Goal: Information Seeking & Learning: Learn about a topic

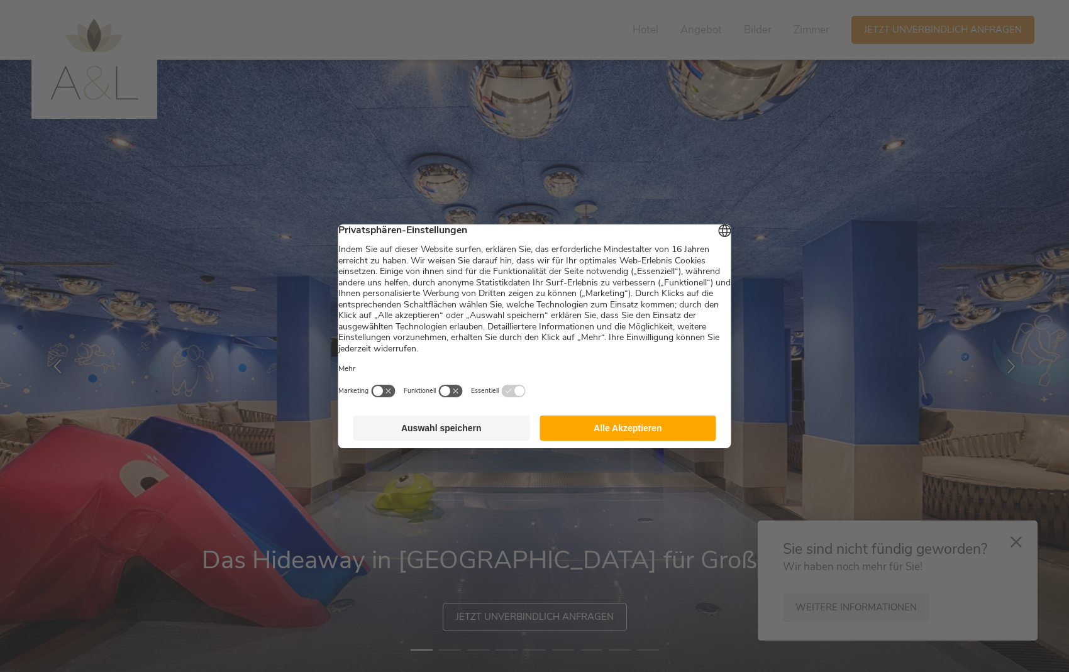
click at [635, 434] on button "Alle Akzeptieren" at bounding box center [627, 428] width 177 height 25
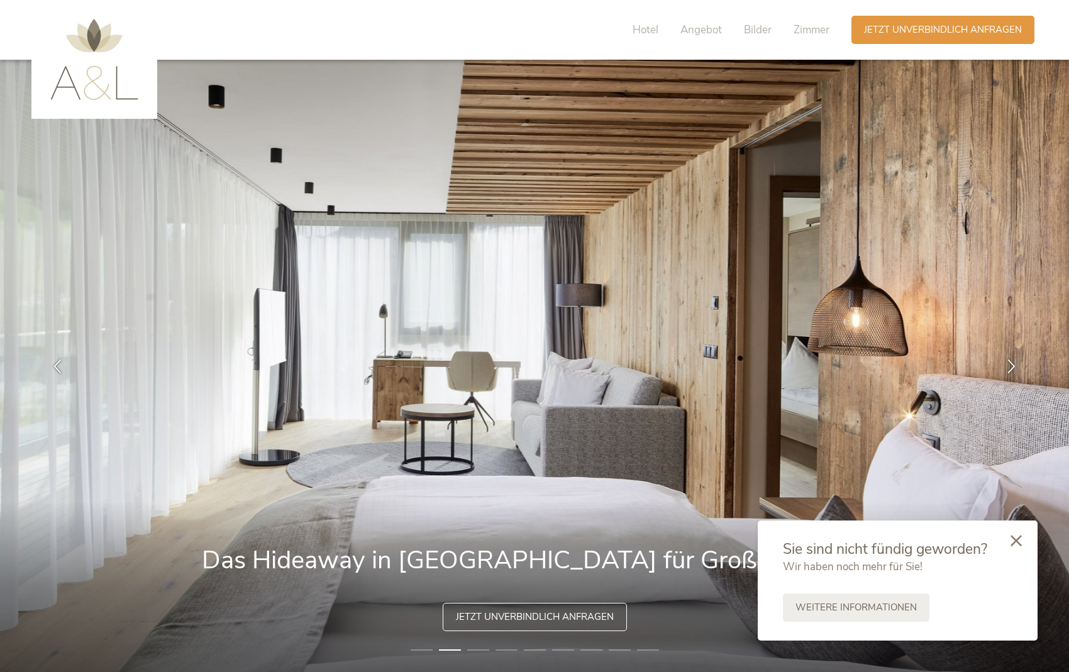
click at [826, 539] on icon at bounding box center [1015, 540] width 11 height 11
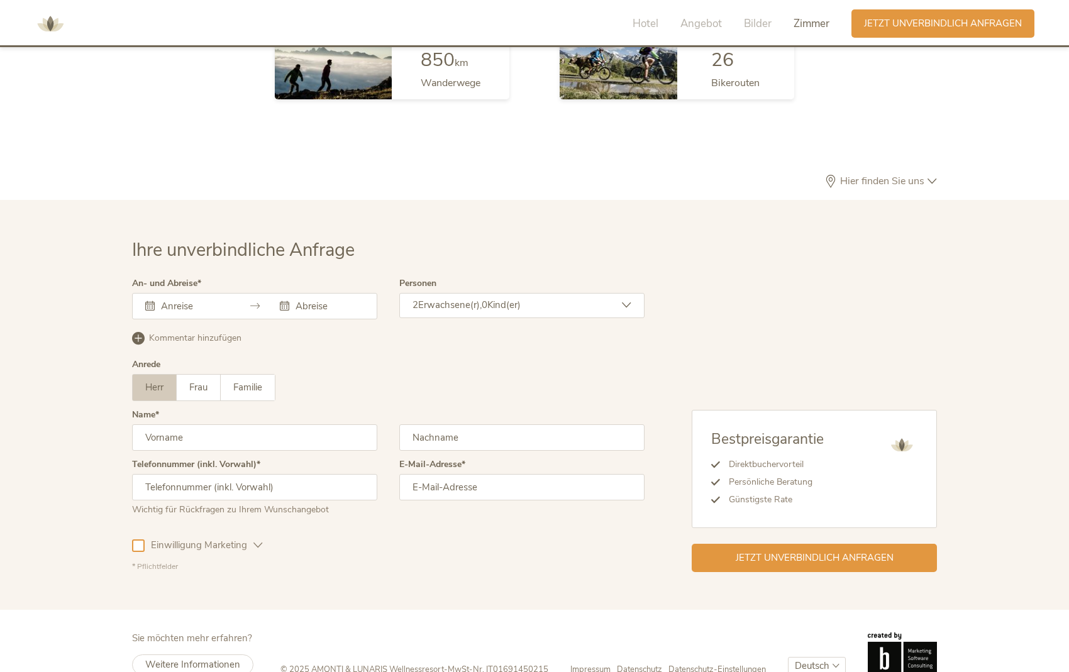
scroll to position [3659, 0]
click at [601, 600] on span "Impressum" at bounding box center [590, 670] width 40 height 11
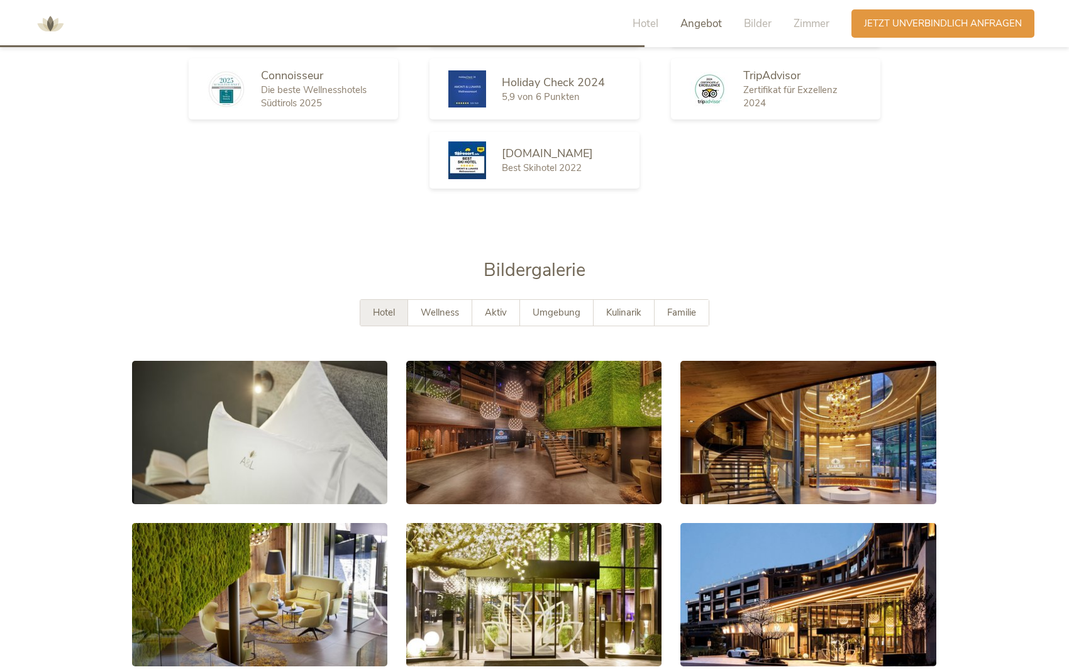
scroll to position [2205, 0]
click at [568, 307] on span "Umgebung" at bounding box center [557, 313] width 48 height 13
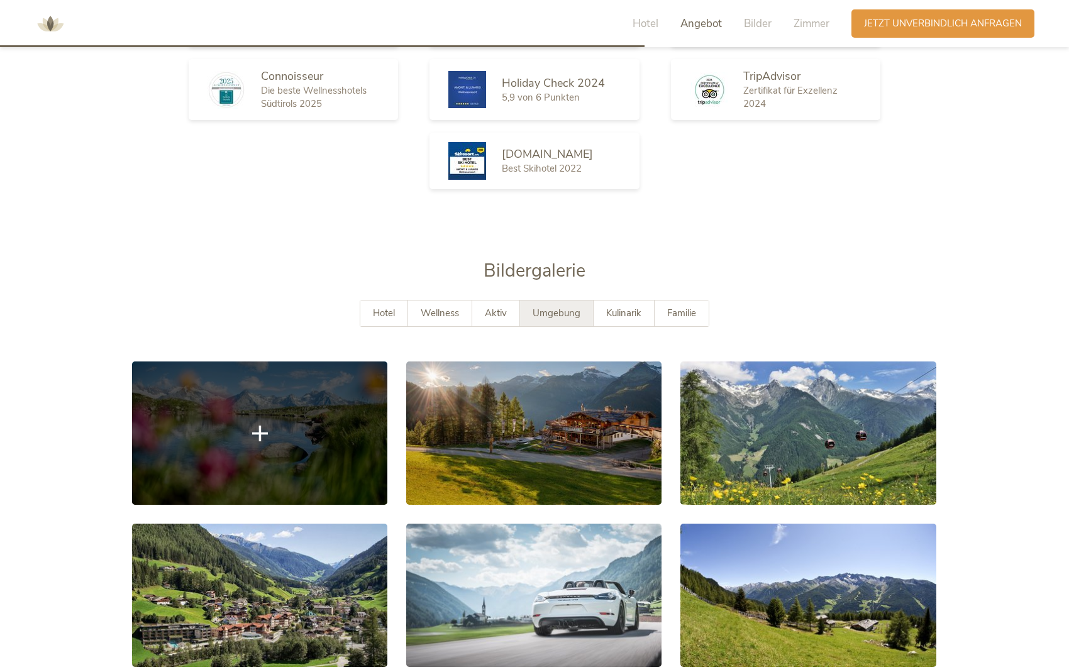
click at [266, 426] on icon at bounding box center [260, 434] width 16 height 16
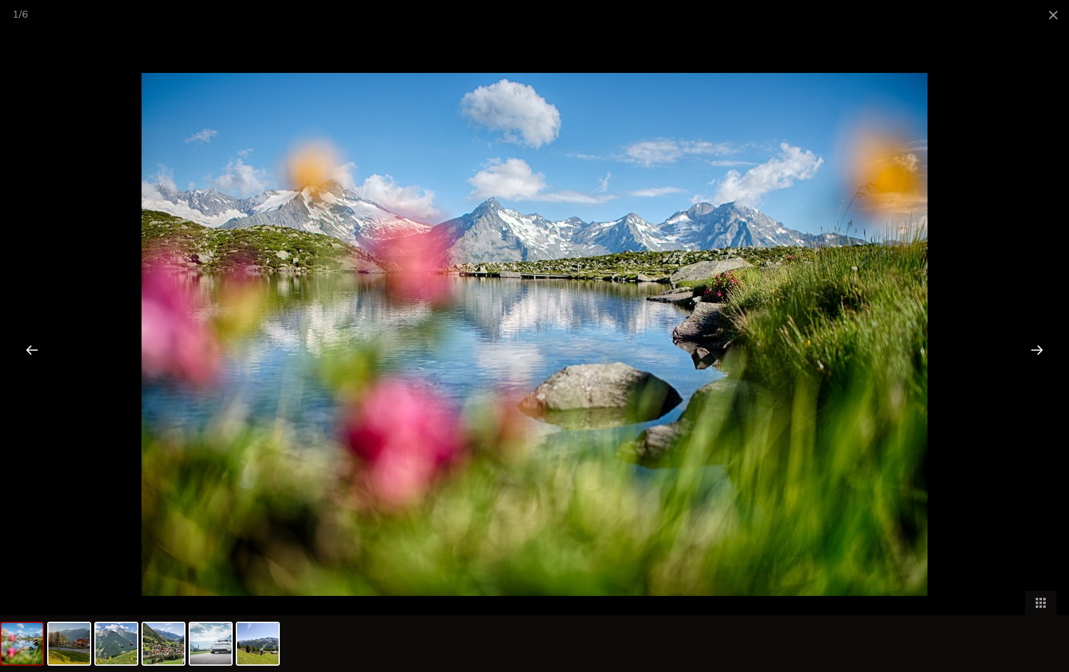
click at [826, 350] on div at bounding box center [1036, 349] width 39 height 39
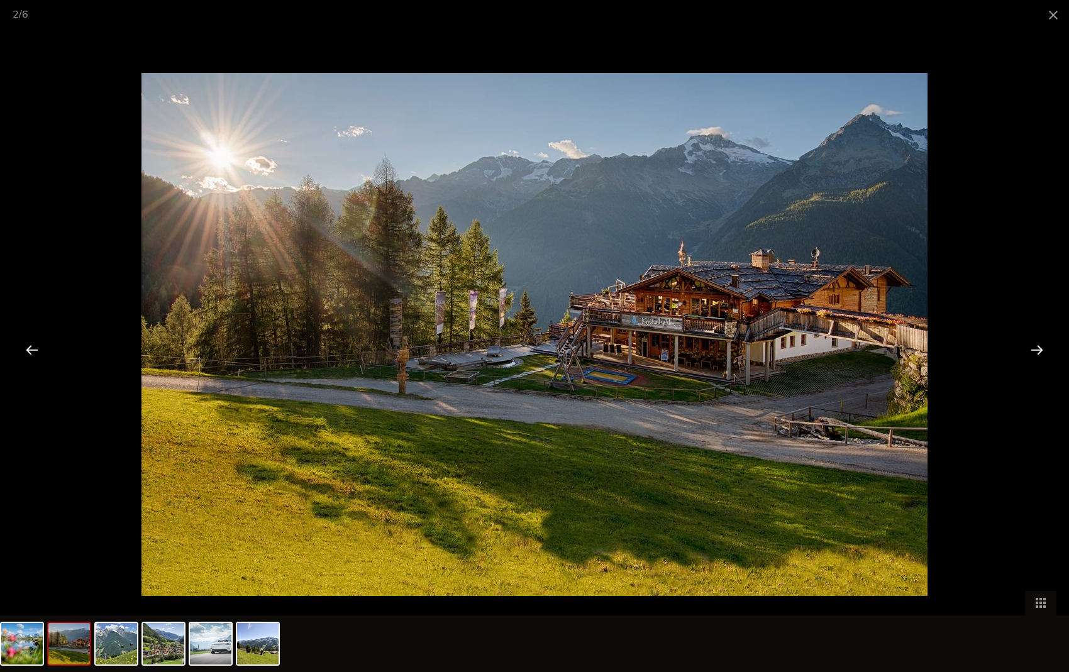
click at [826, 350] on div at bounding box center [1036, 349] width 39 height 39
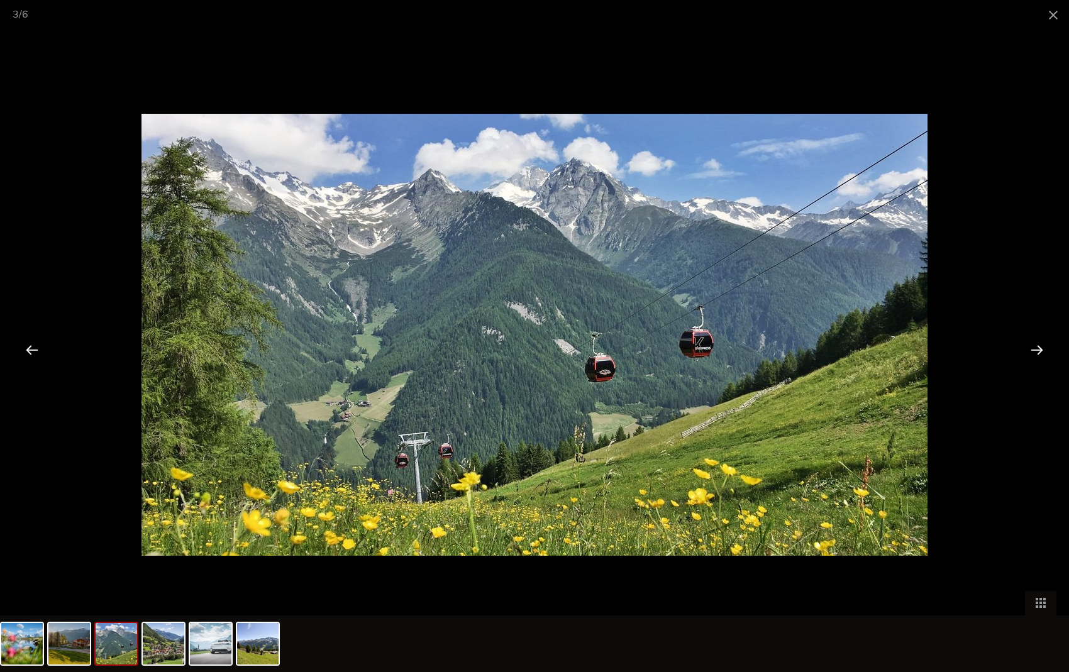
click at [826, 350] on div at bounding box center [1036, 349] width 39 height 39
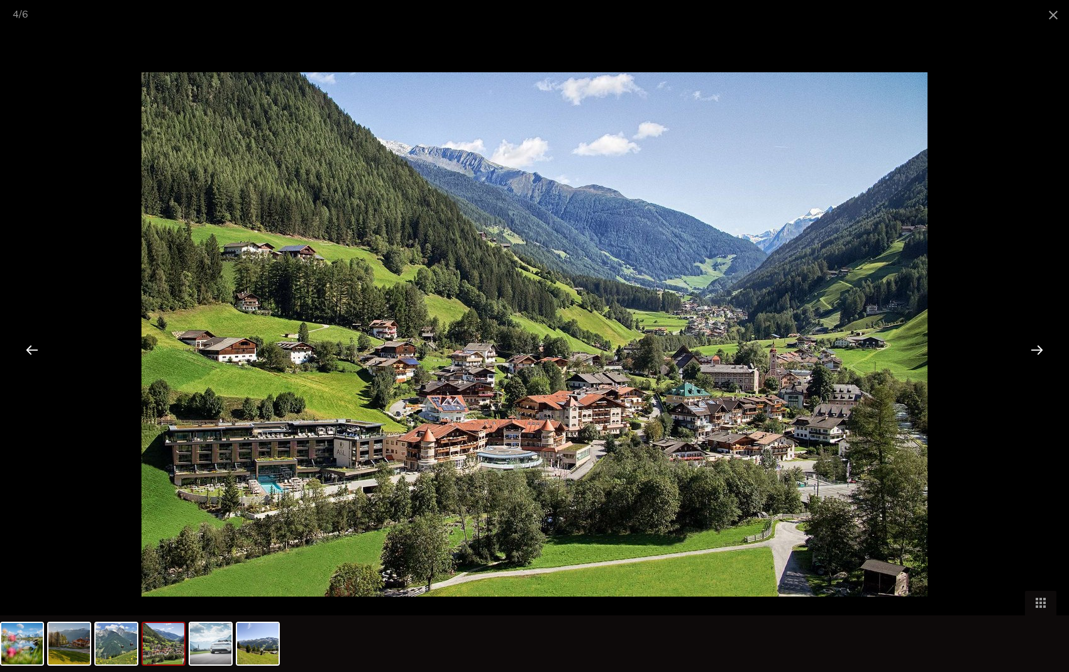
click at [826, 350] on div at bounding box center [1036, 349] width 39 height 39
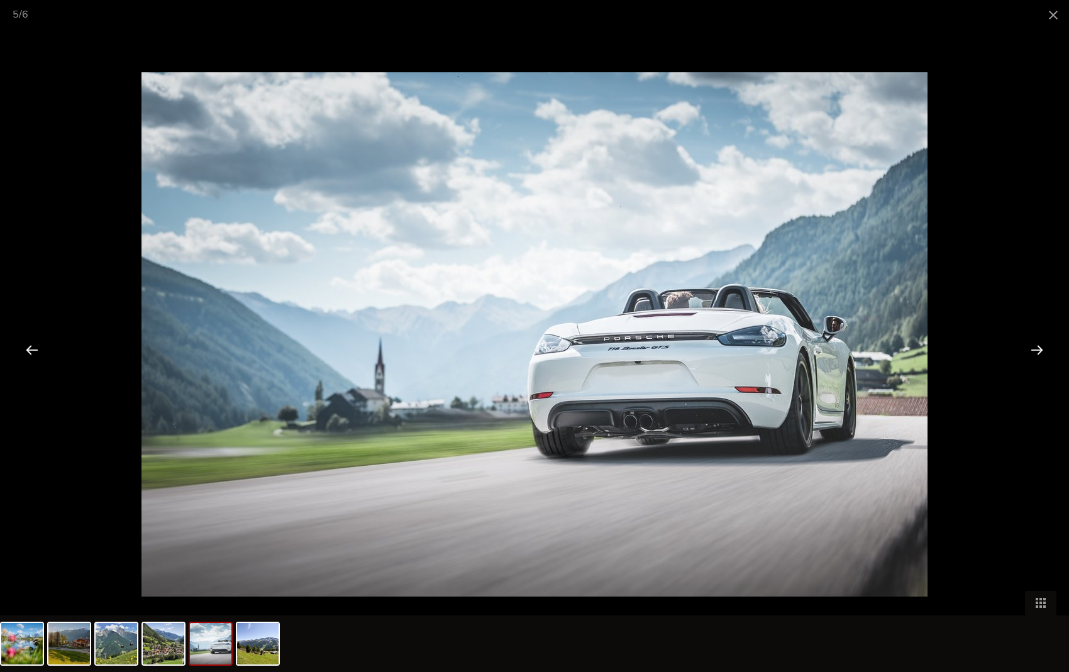
click at [826, 350] on div at bounding box center [1036, 349] width 39 height 39
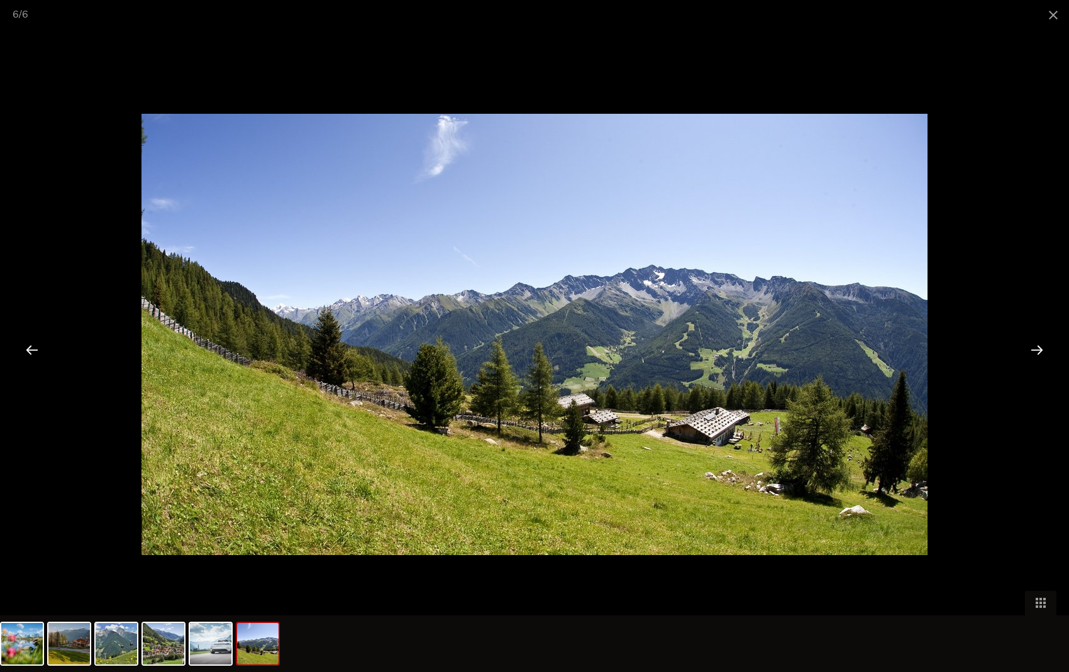
click at [826, 350] on div at bounding box center [1036, 349] width 39 height 39
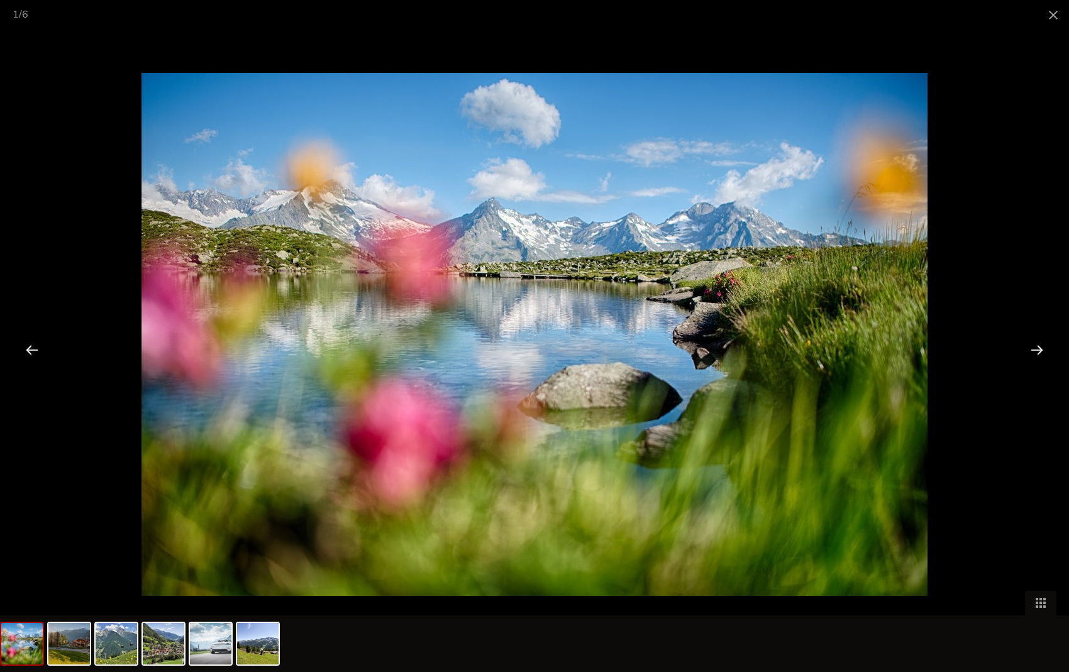
click at [826, 350] on div at bounding box center [1036, 349] width 39 height 39
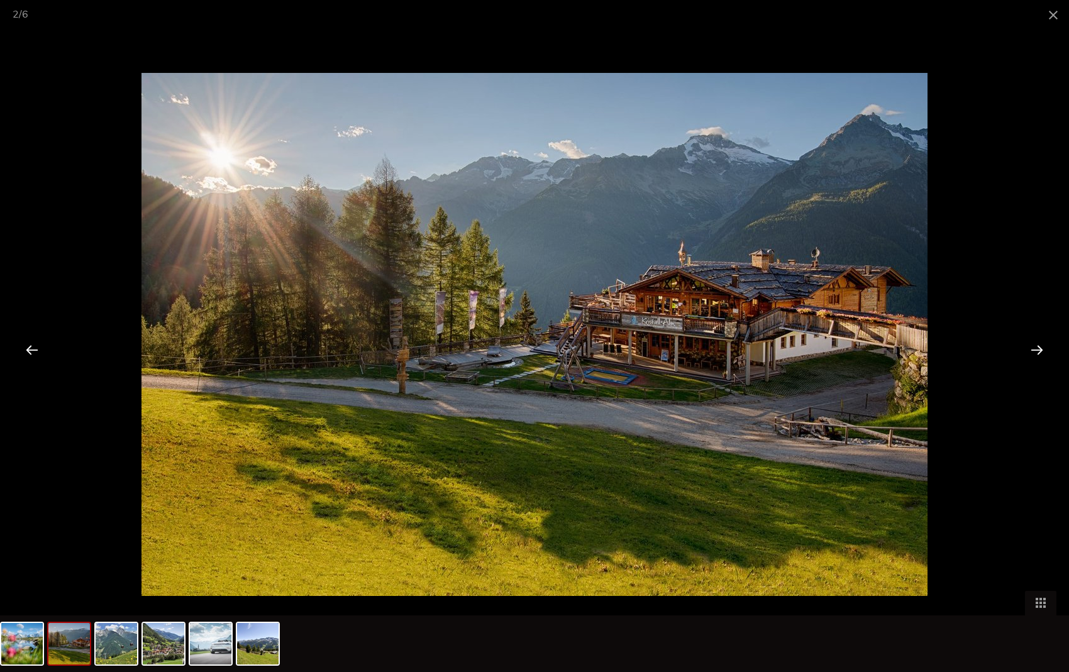
click at [826, 350] on div at bounding box center [1036, 349] width 39 height 39
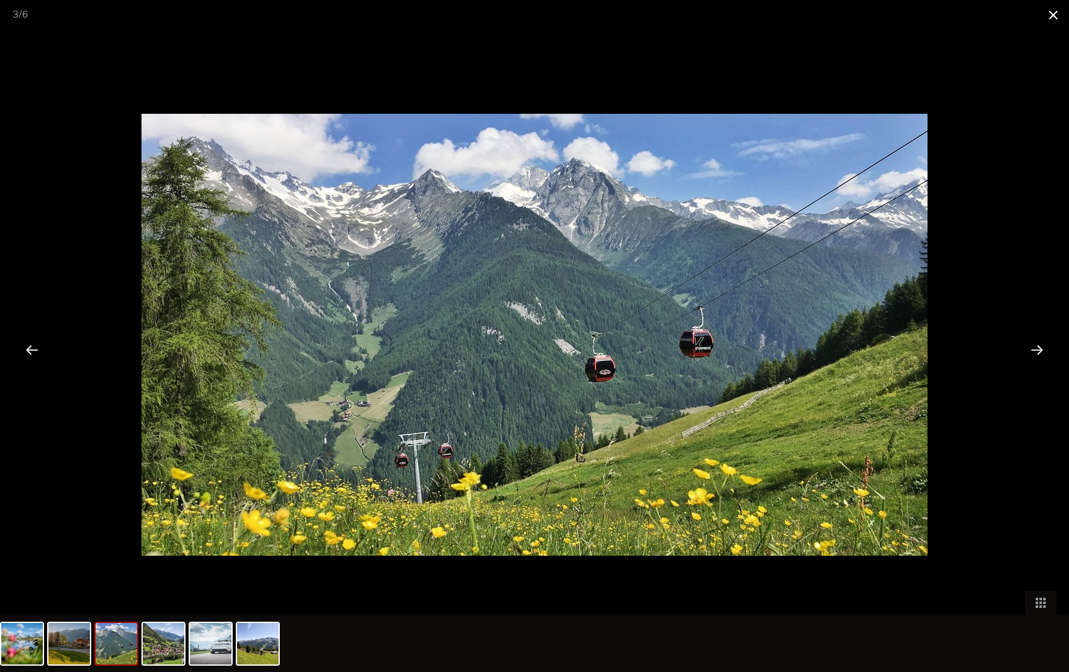
click at [826, 14] on span at bounding box center [1052, 15] width 31 height 30
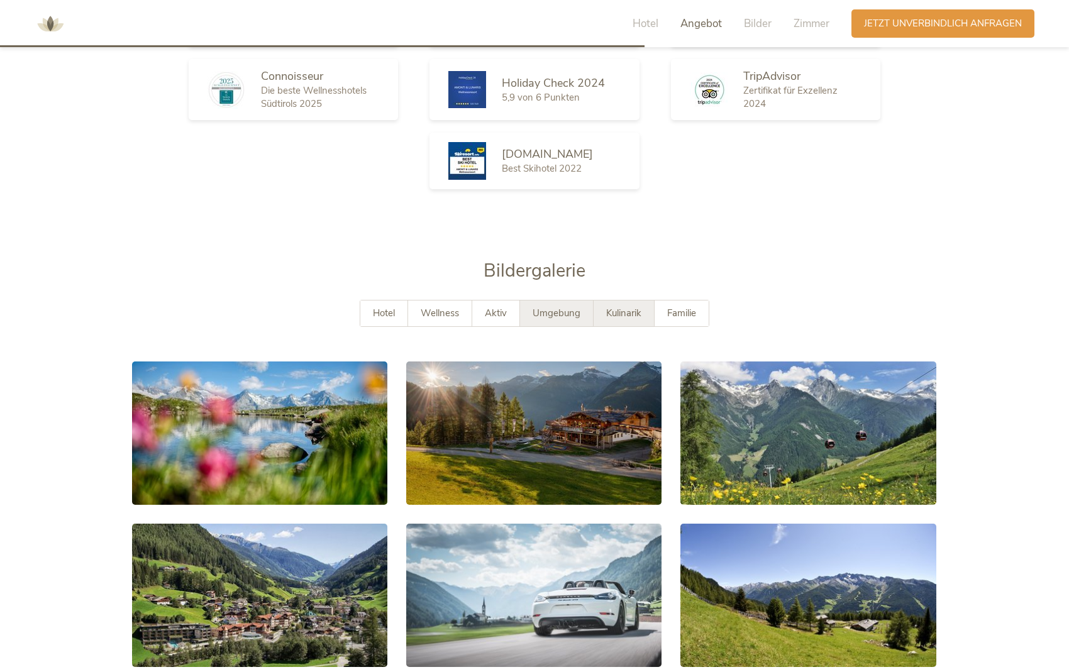
click at [616, 307] on span "Kulinarik" at bounding box center [623, 313] width 35 height 13
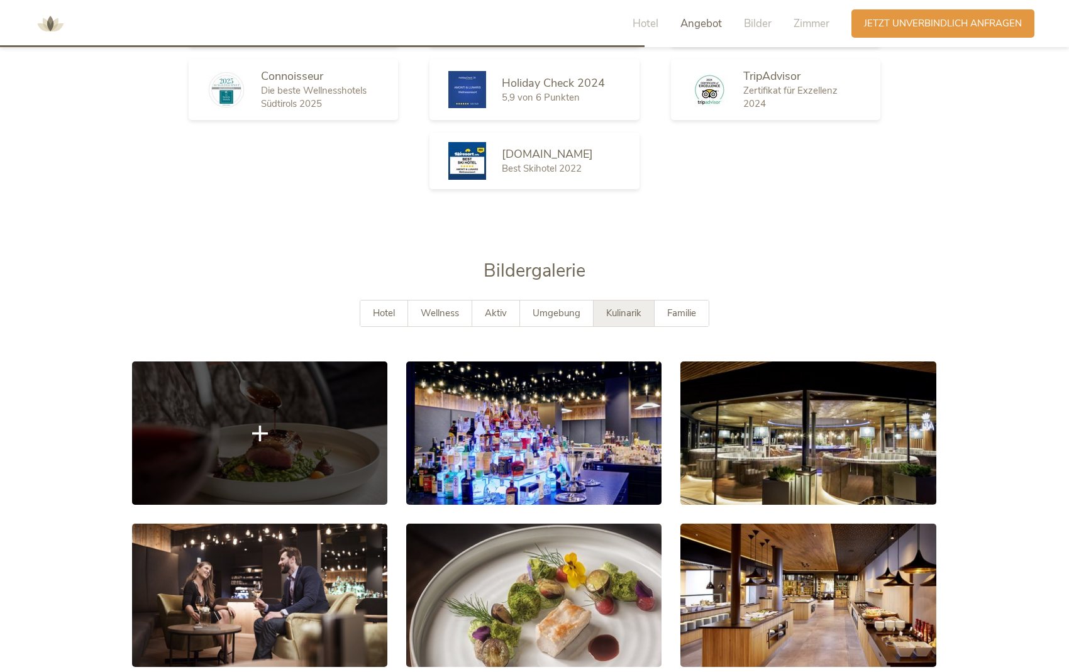
click at [316, 414] on link at bounding box center [259, 433] width 255 height 143
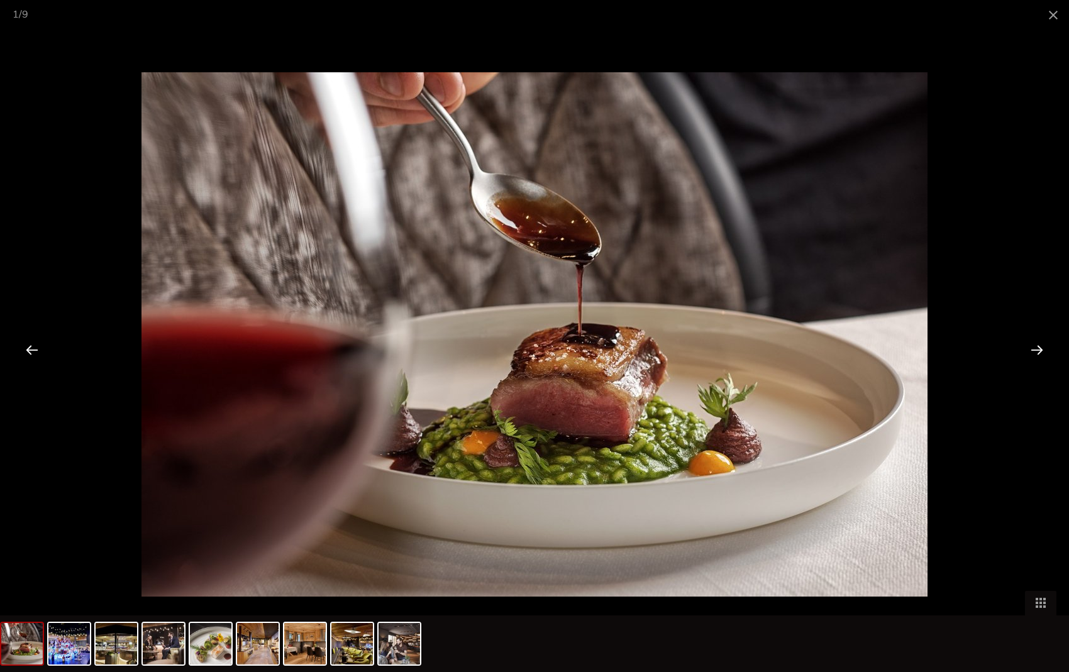
click at [826, 351] on div at bounding box center [1036, 349] width 39 height 39
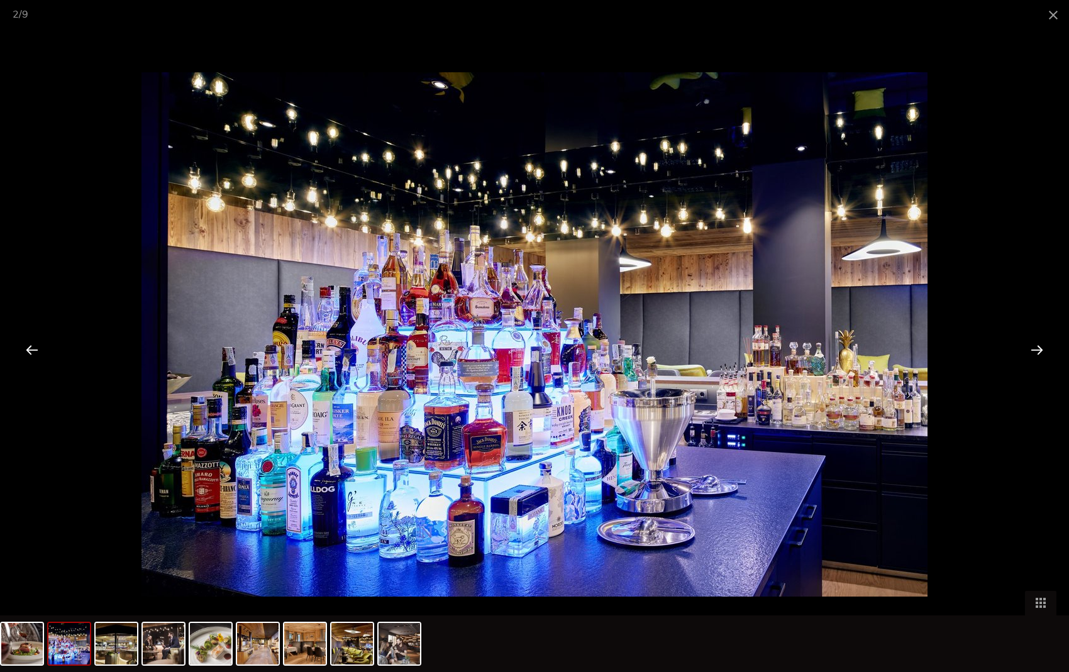
click at [826, 351] on div at bounding box center [1036, 349] width 39 height 39
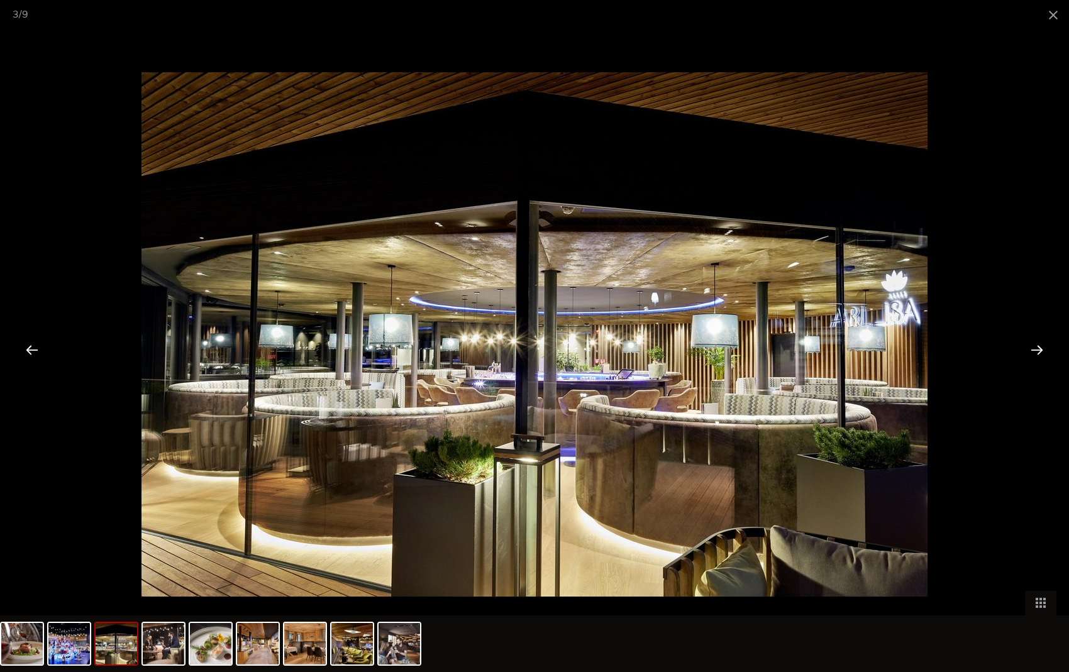
click at [826, 351] on div at bounding box center [1036, 349] width 39 height 39
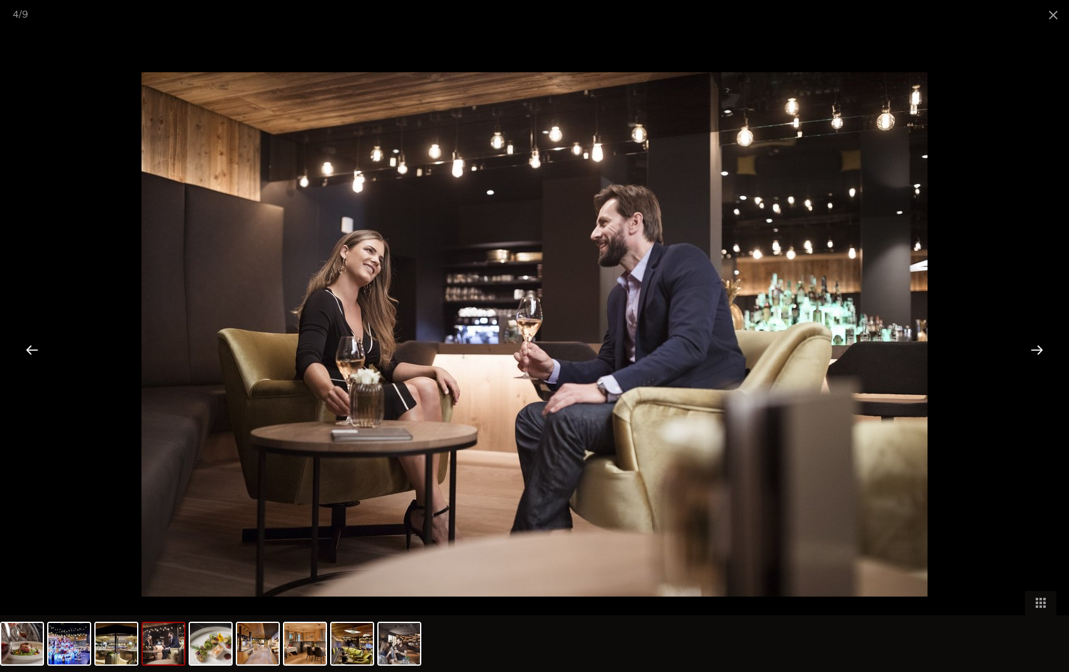
click at [826, 351] on div at bounding box center [1036, 349] width 39 height 39
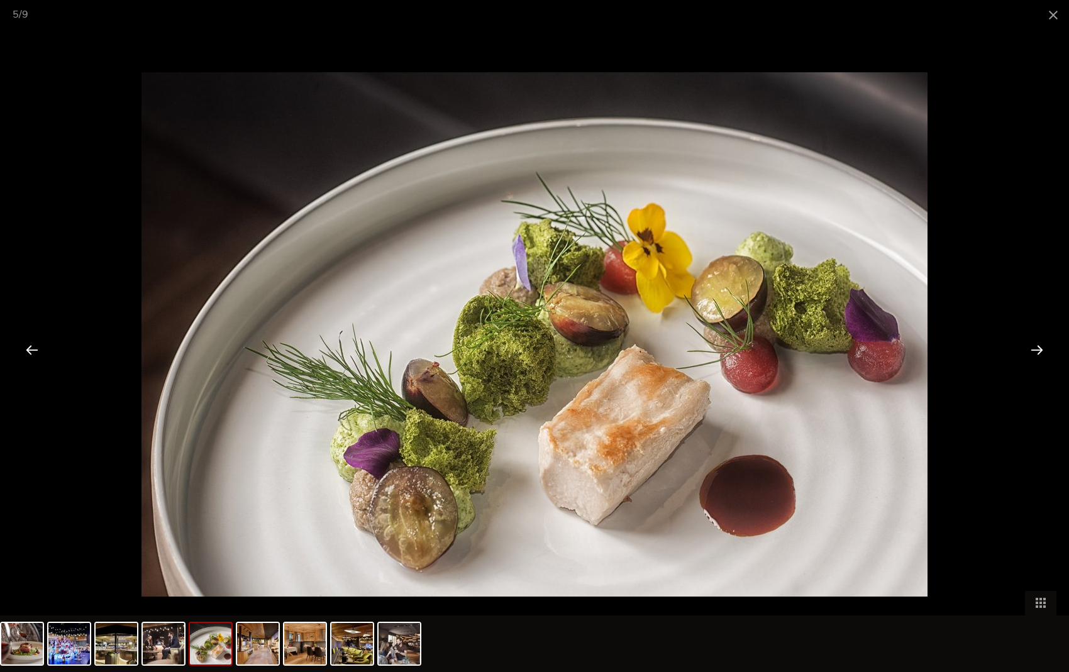
click at [826, 351] on div at bounding box center [1036, 349] width 39 height 39
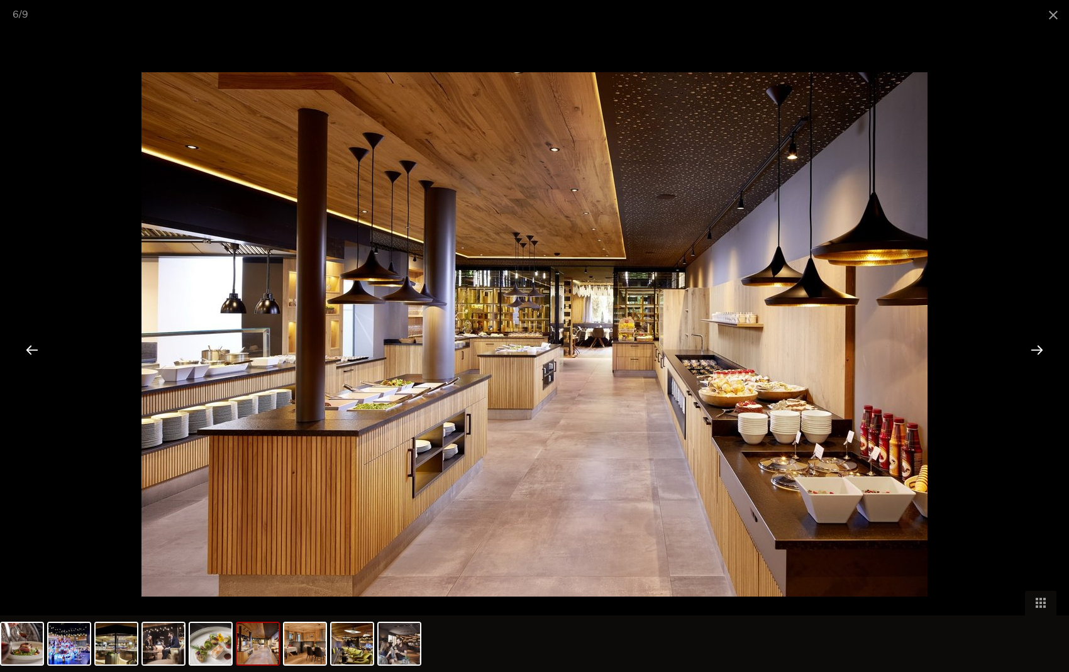
click at [826, 351] on div at bounding box center [1036, 349] width 39 height 39
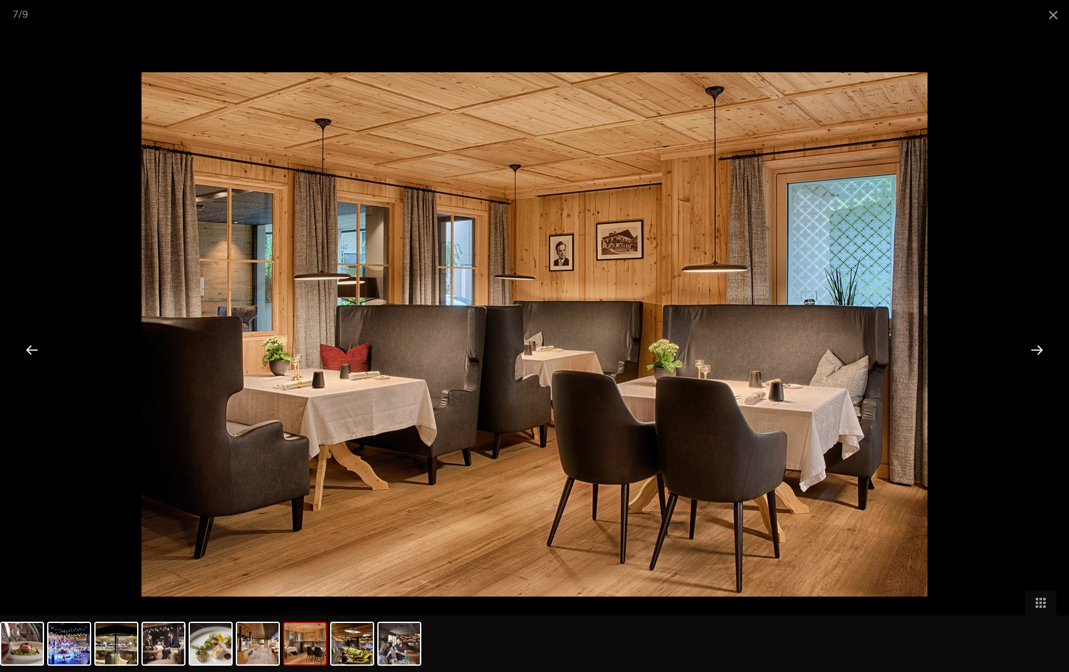
click at [826, 351] on div at bounding box center [1036, 349] width 39 height 39
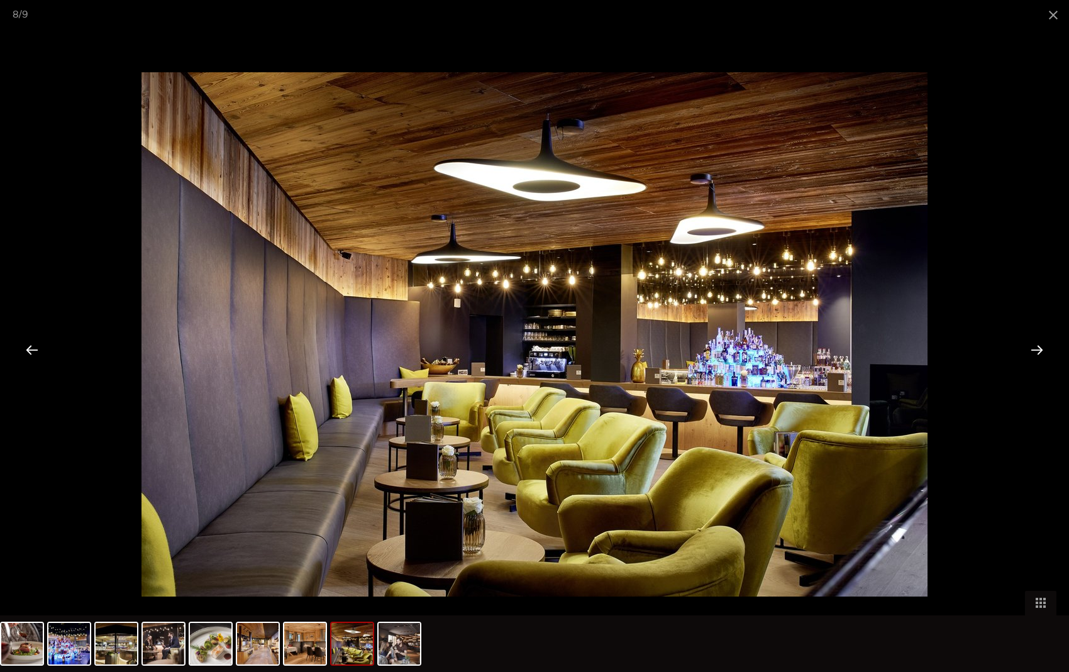
click at [826, 351] on div at bounding box center [1036, 349] width 39 height 39
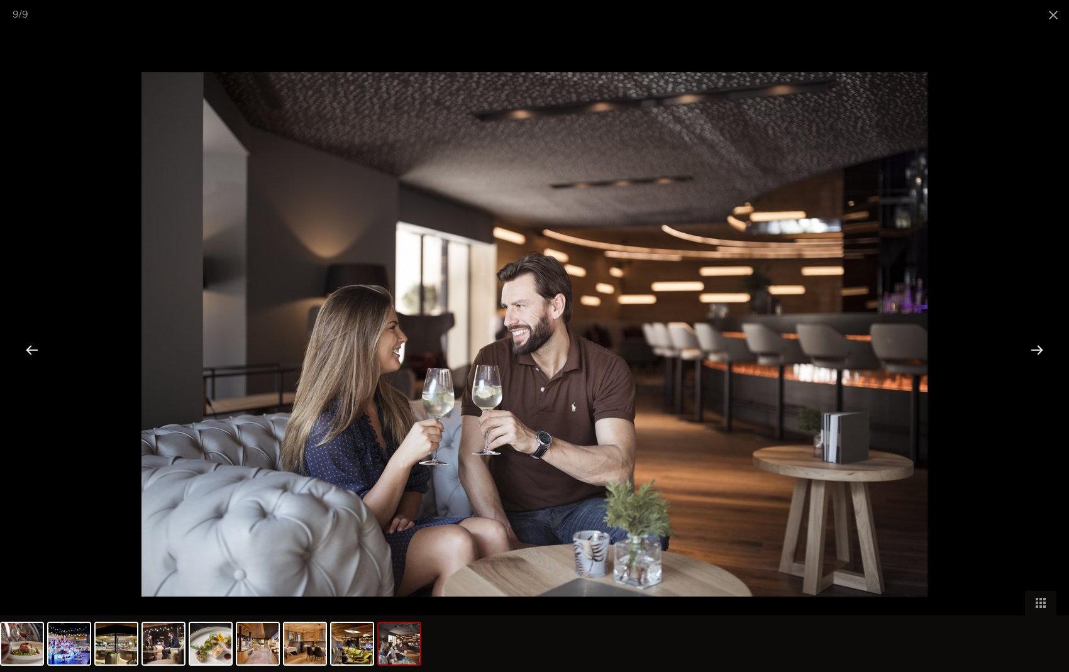
click at [826, 351] on div at bounding box center [1036, 349] width 39 height 39
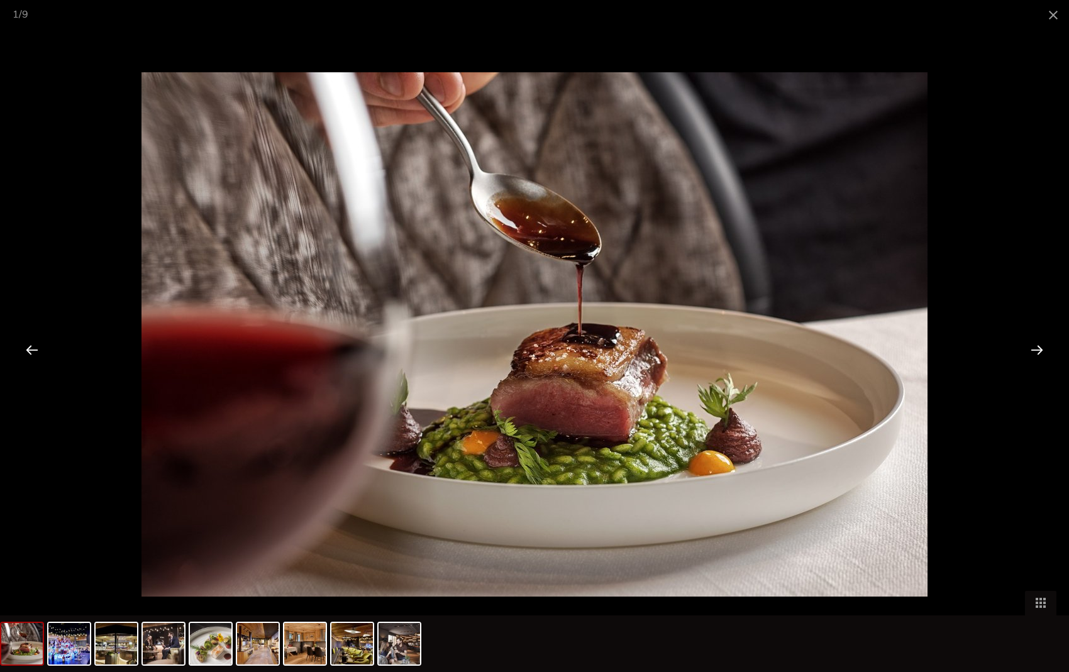
click at [826, 351] on div at bounding box center [1036, 349] width 39 height 39
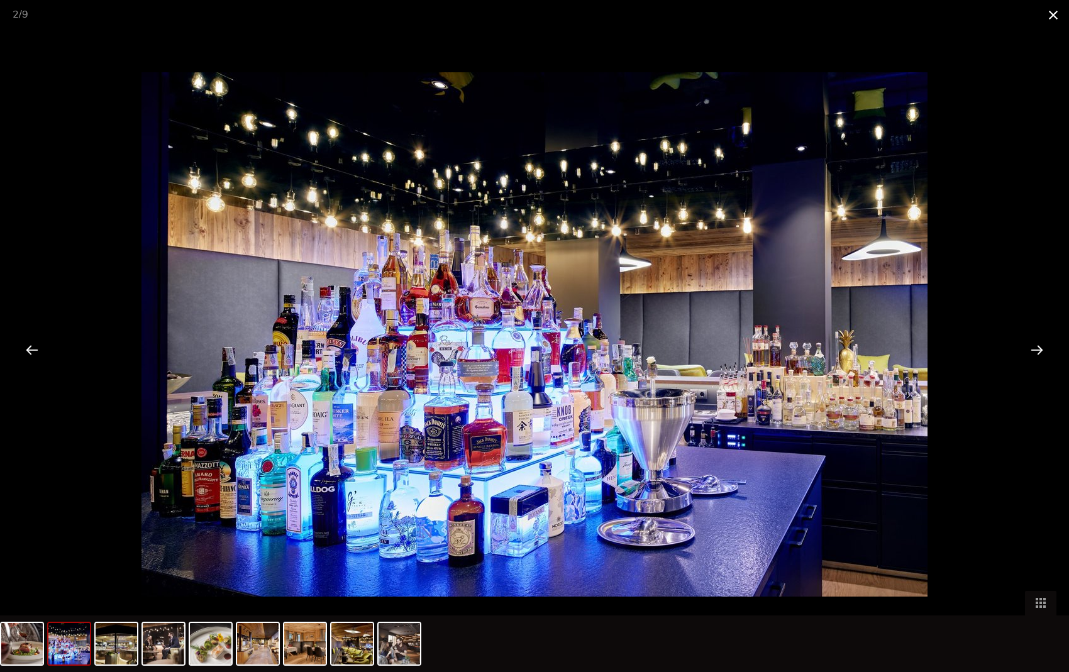
click at [826, 18] on span at bounding box center [1052, 15] width 31 height 30
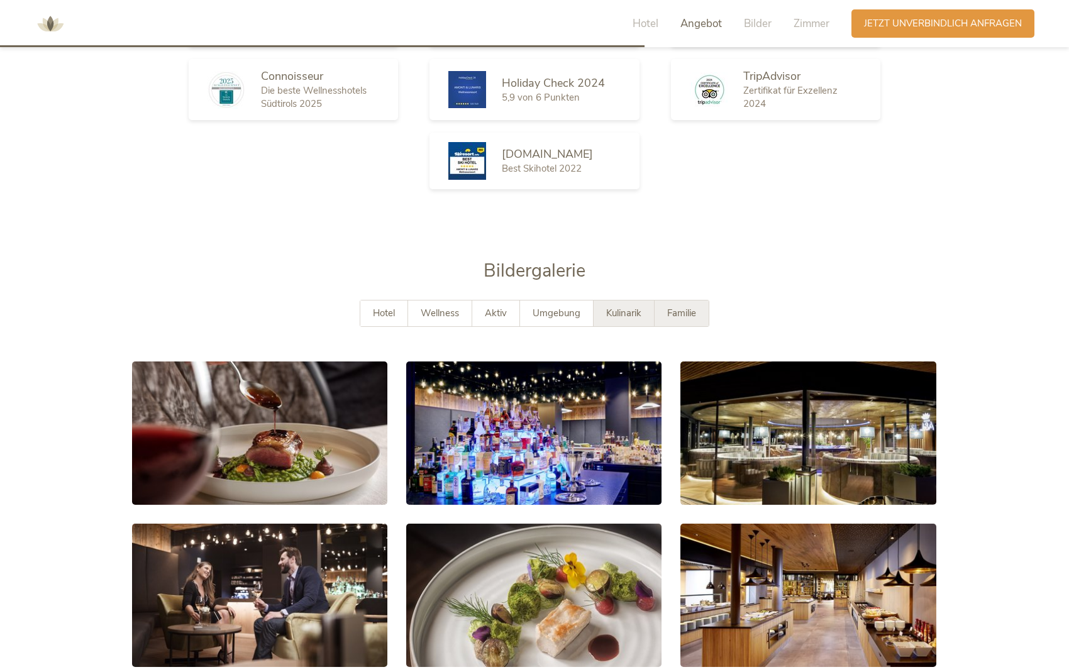
click at [668, 307] on span "Familie" at bounding box center [681, 313] width 29 height 13
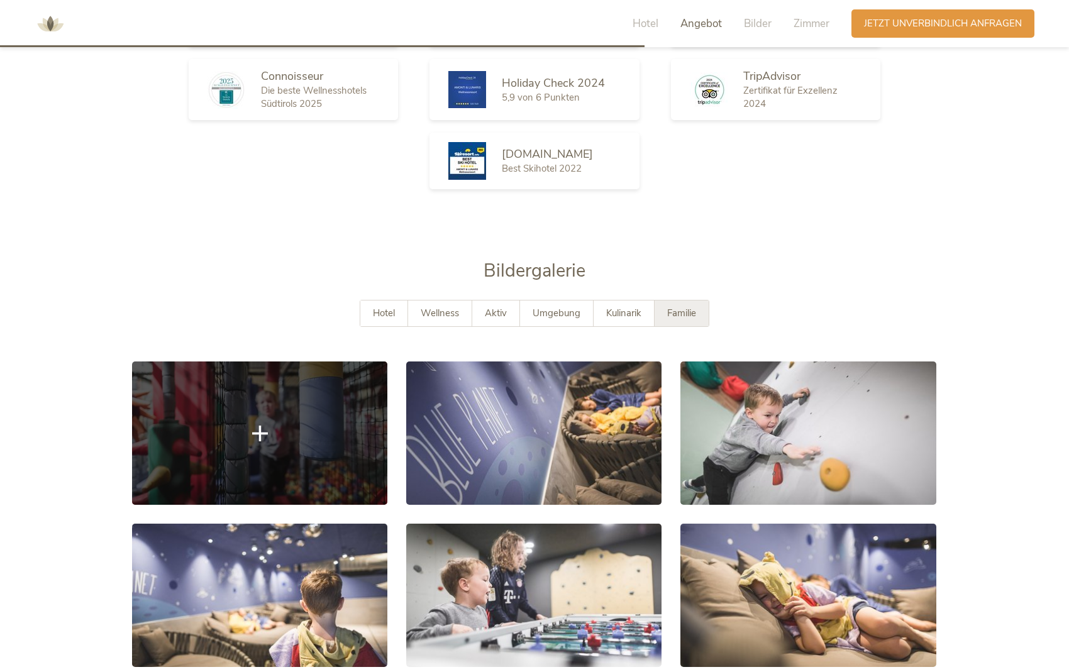
click at [321, 389] on link at bounding box center [259, 433] width 255 height 143
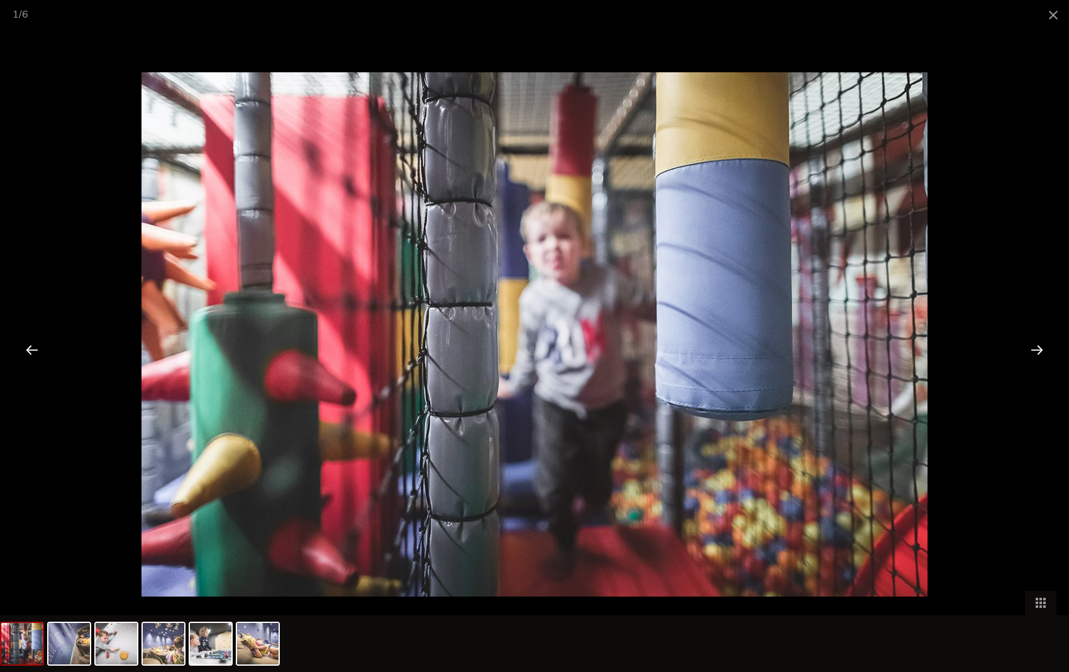
click at [826, 346] on div at bounding box center [1036, 349] width 39 height 39
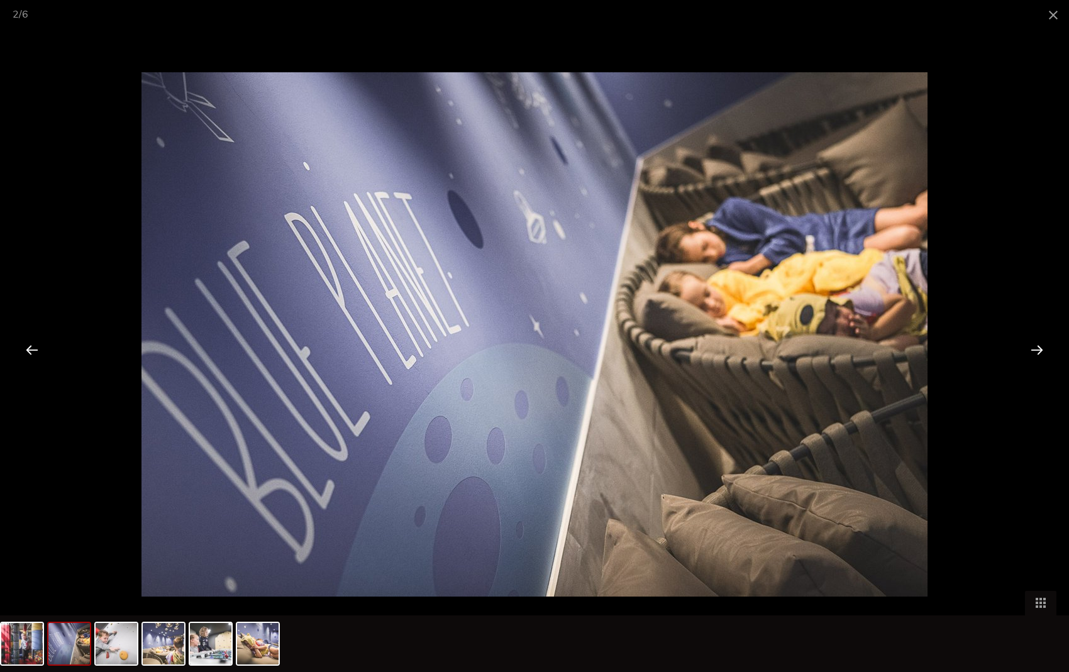
click at [826, 346] on div at bounding box center [1036, 349] width 39 height 39
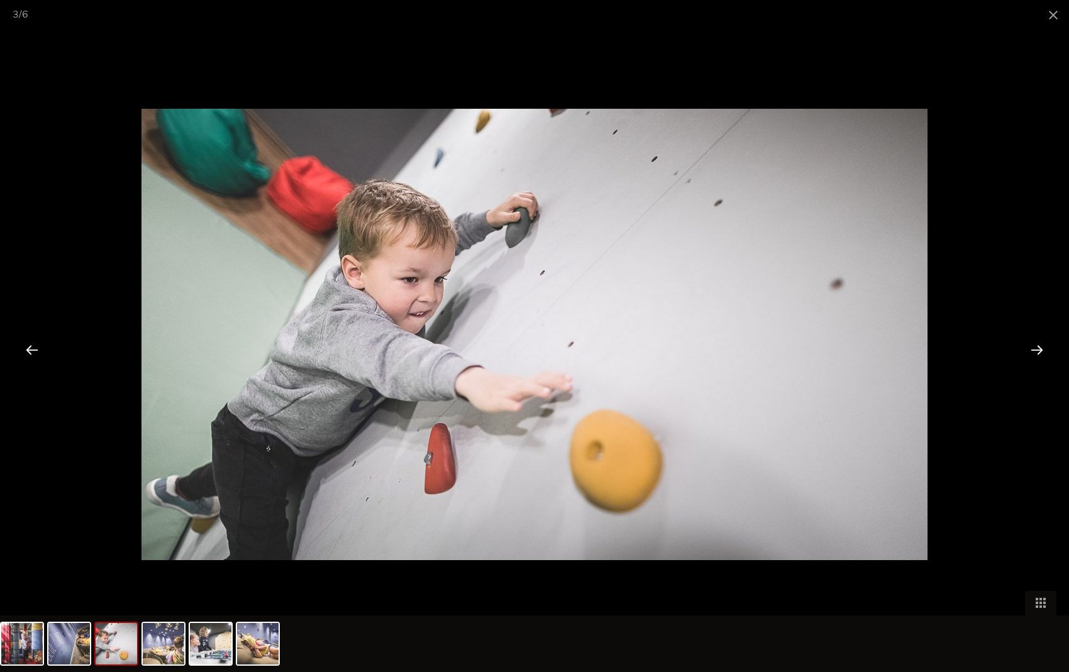
click at [826, 346] on div at bounding box center [1036, 349] width 39 height 39
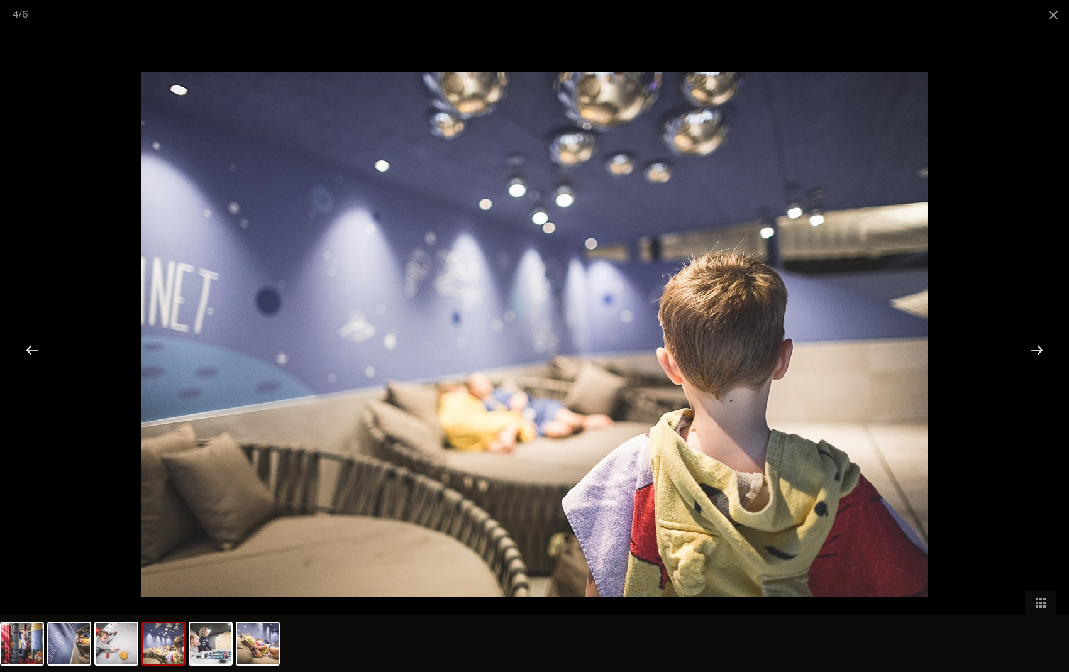
click at [826, 346] on div at bounding box center [1036, 349] width 39 height 39
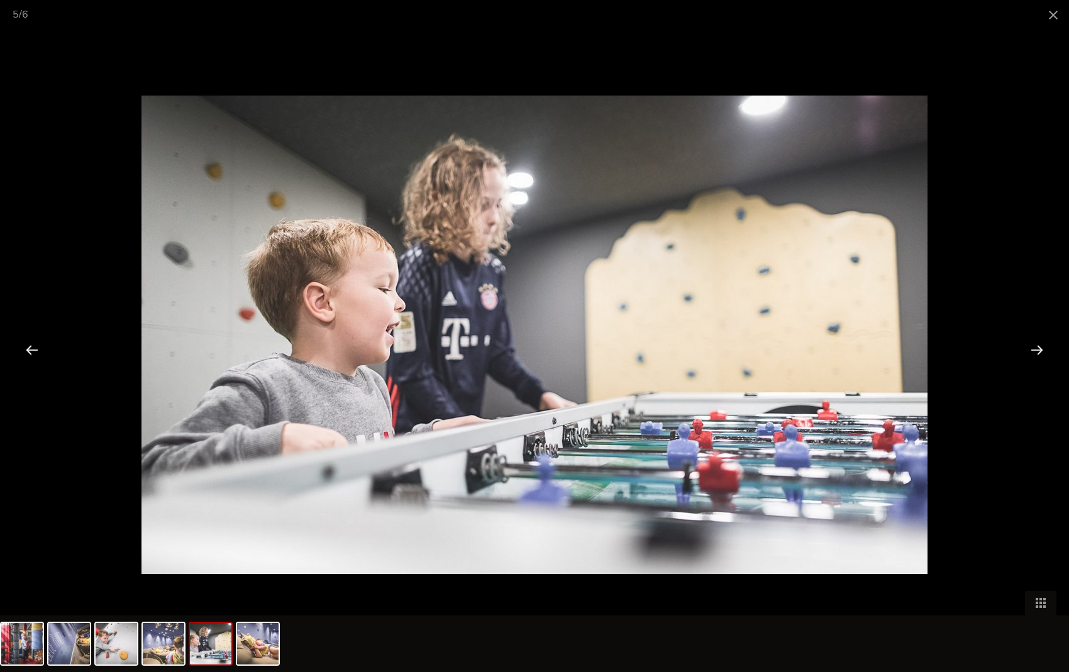
click at [826, 346] on div at bounding box center [1036, 349] width 39 height 39
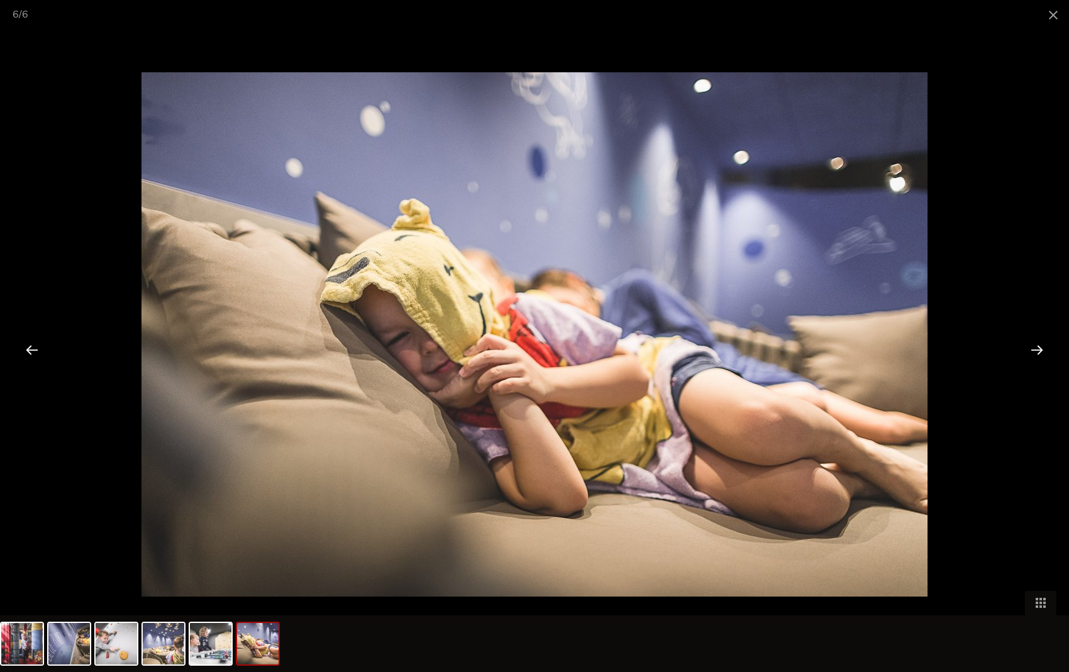
click at [826, 346] on div at bounding box center [1036, 349] width 39 height 39
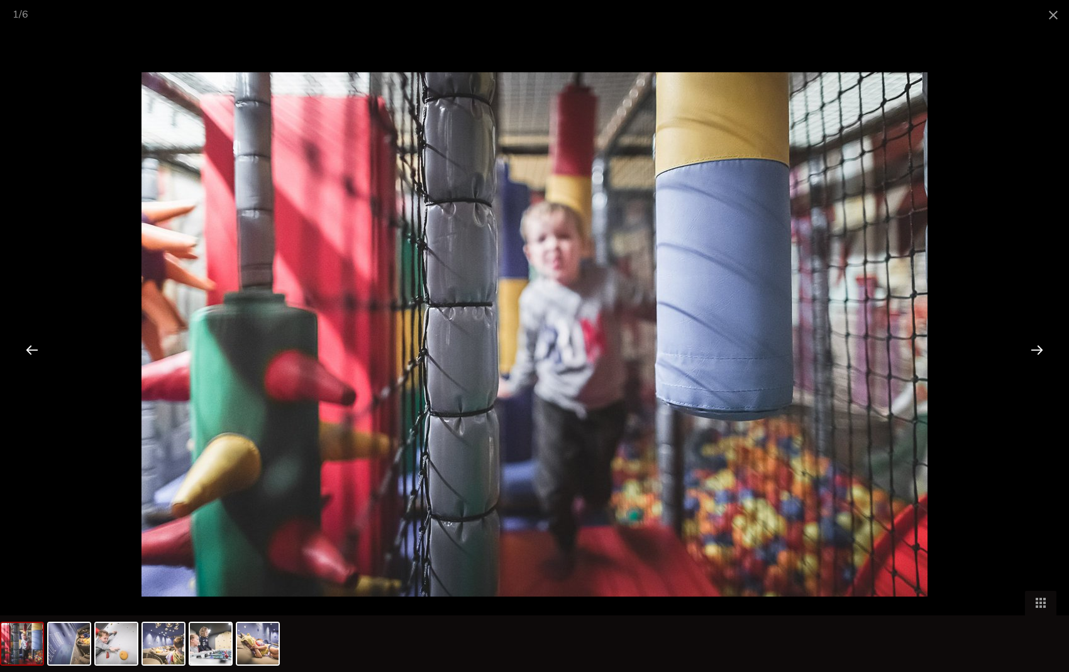
click at [826, 346] on div at bounding box center [1036, 349] width 39 height 39
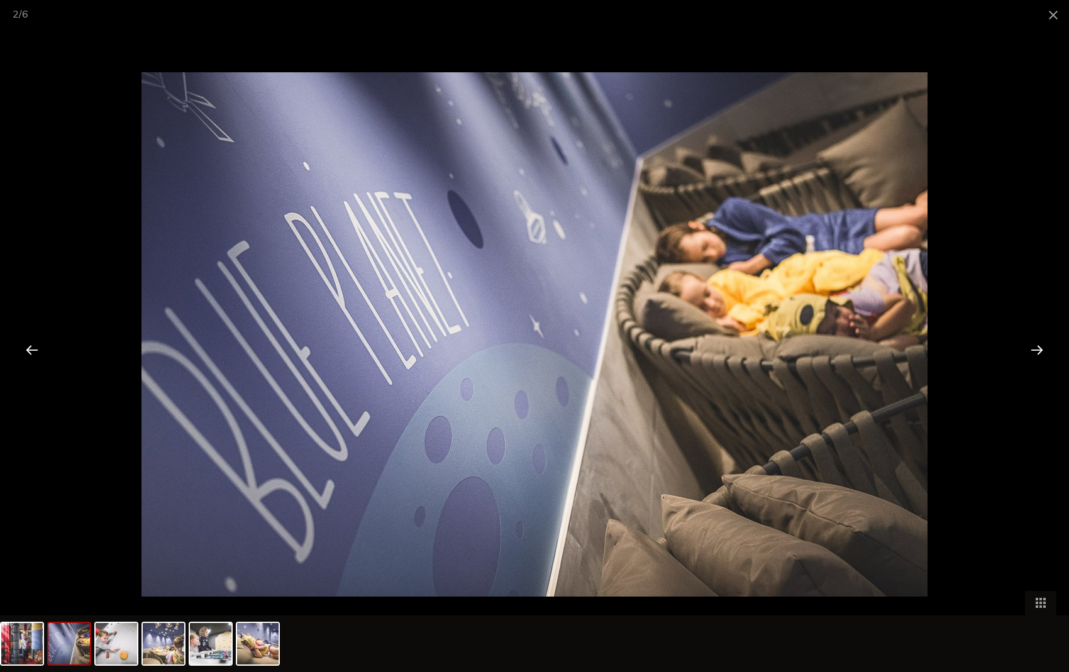
click at [826, 346] on div at bounding box center [1036, 349] width 39 height 39
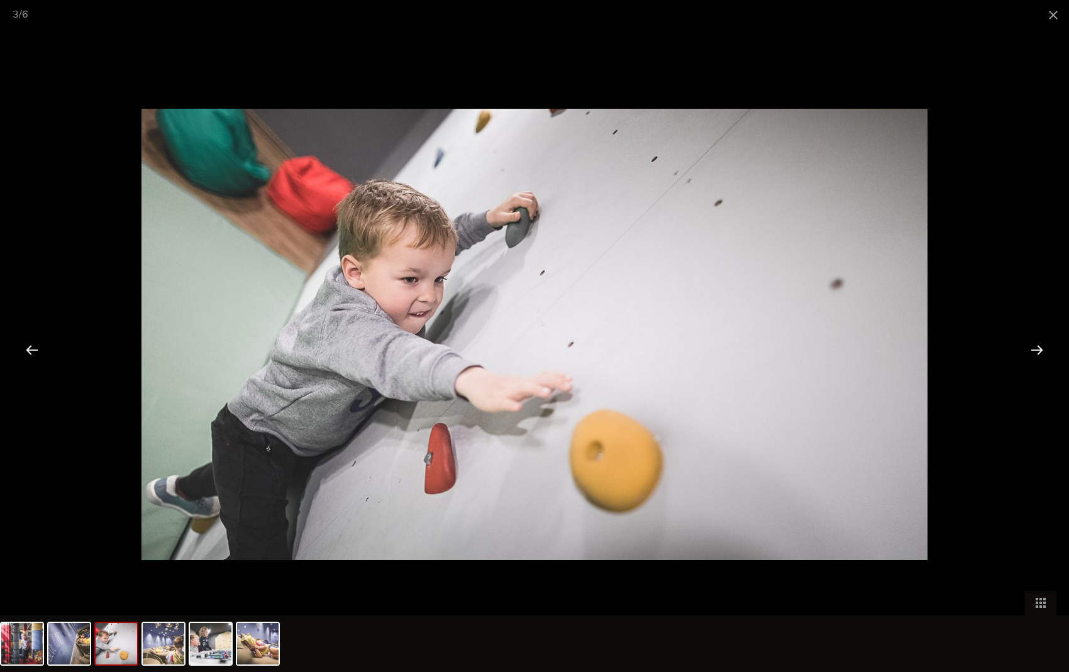
click at [826, 346] on div at bounding box center [1036, 349] width 39 height 39
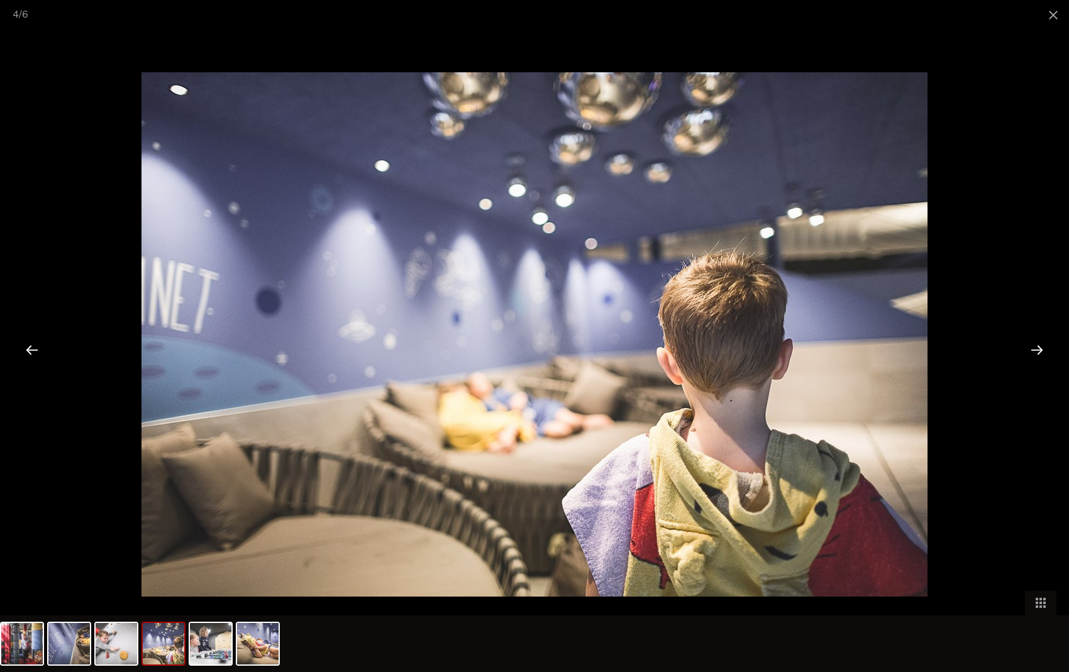
click at [826, 346] on div at bounding box center [1036, 349] width 39 height 39
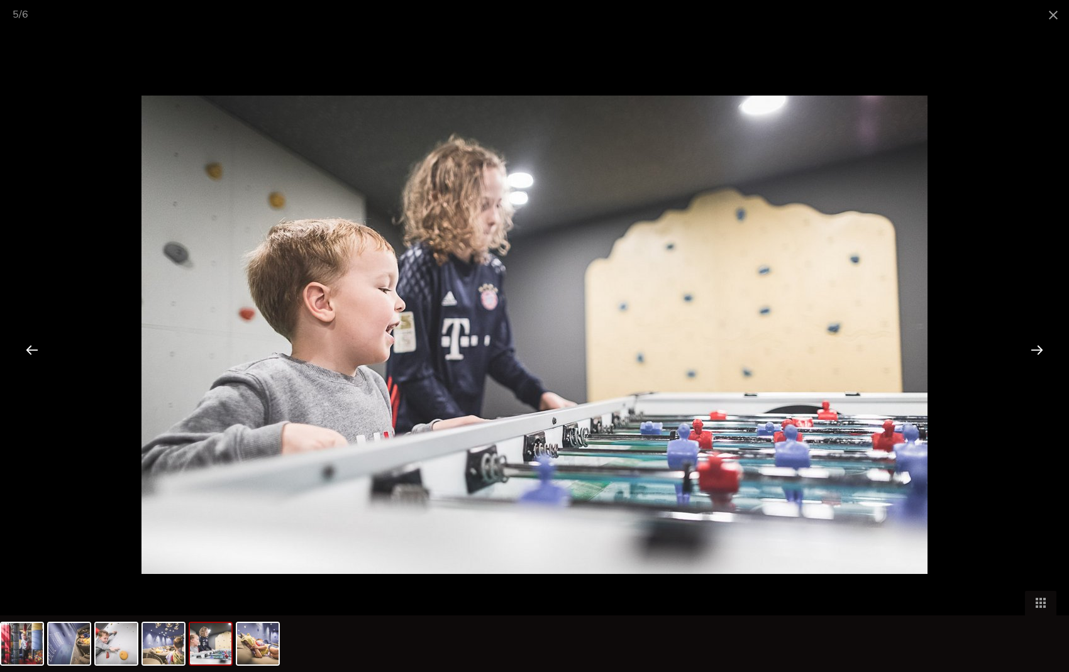
click at [826, 346] on div at bounding box center [1036, 349] width 39 height 39
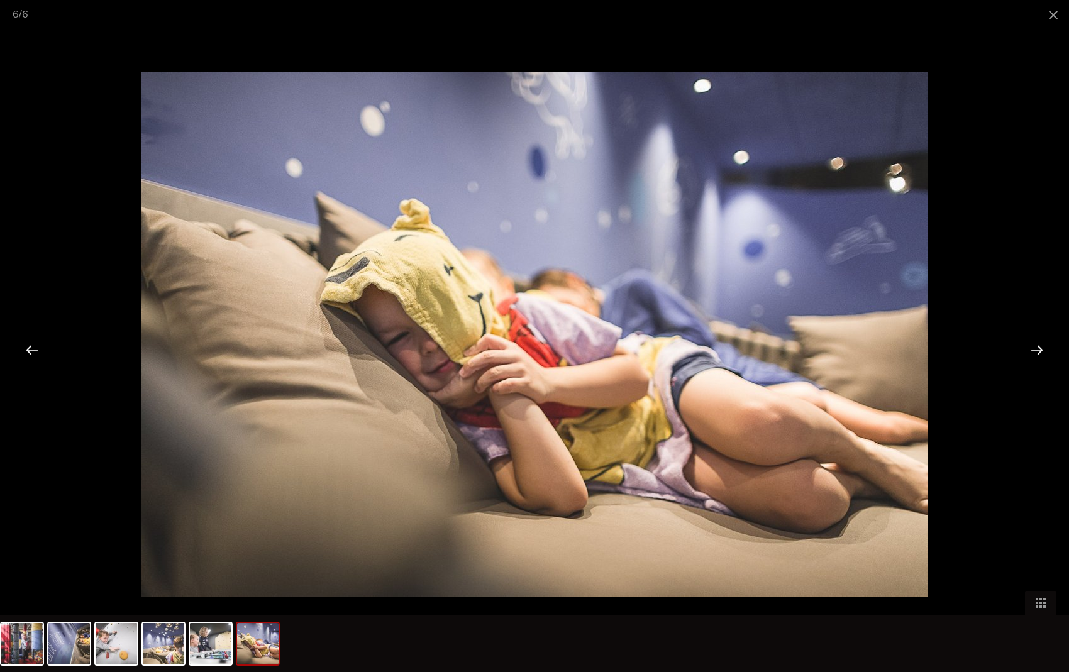
click at [826, 346] on div at bounding box center [1036, 349] width 39 height 39
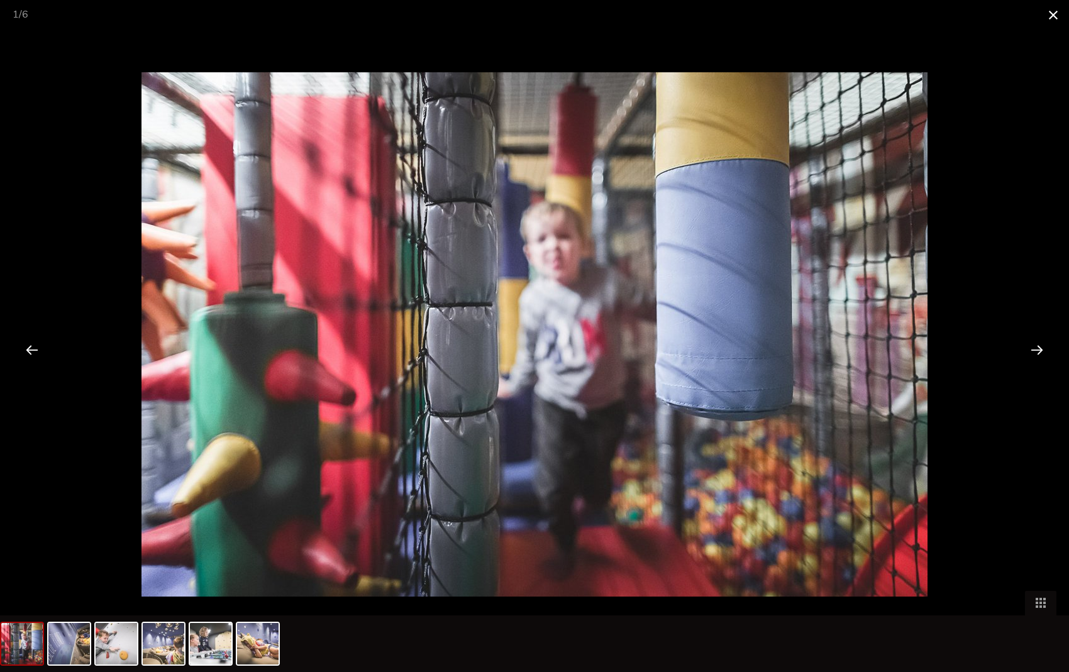
click at [826, 23] on span at bounding box center [1052, 15] width 31 height 30
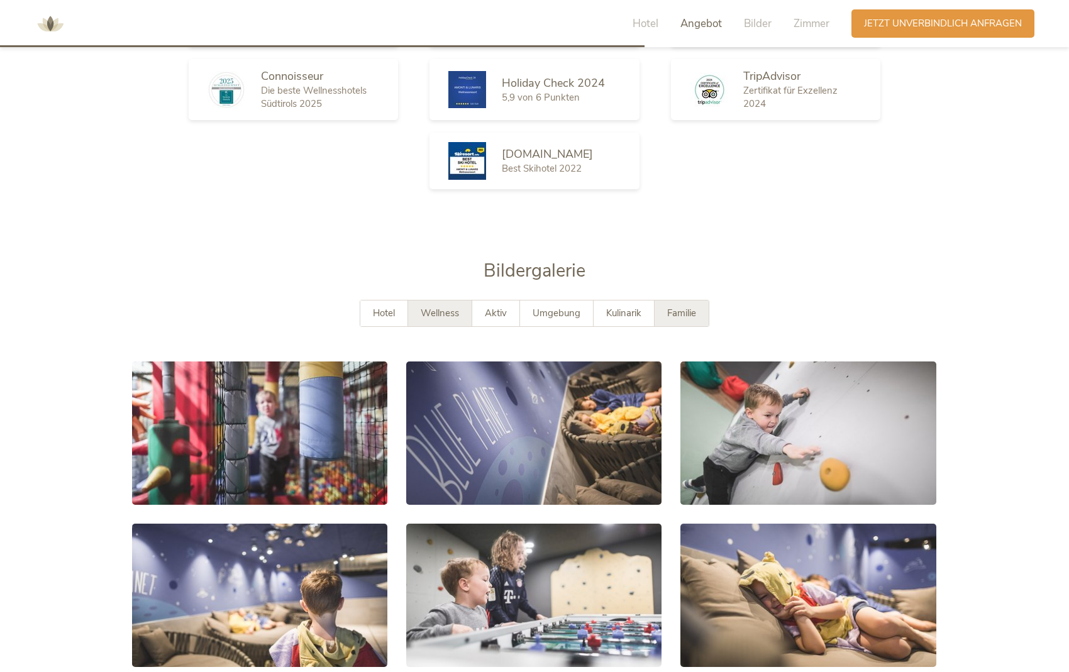
click at [446, 307] on span "Wellness" at bounding box center [440, 313] width 38 height 13
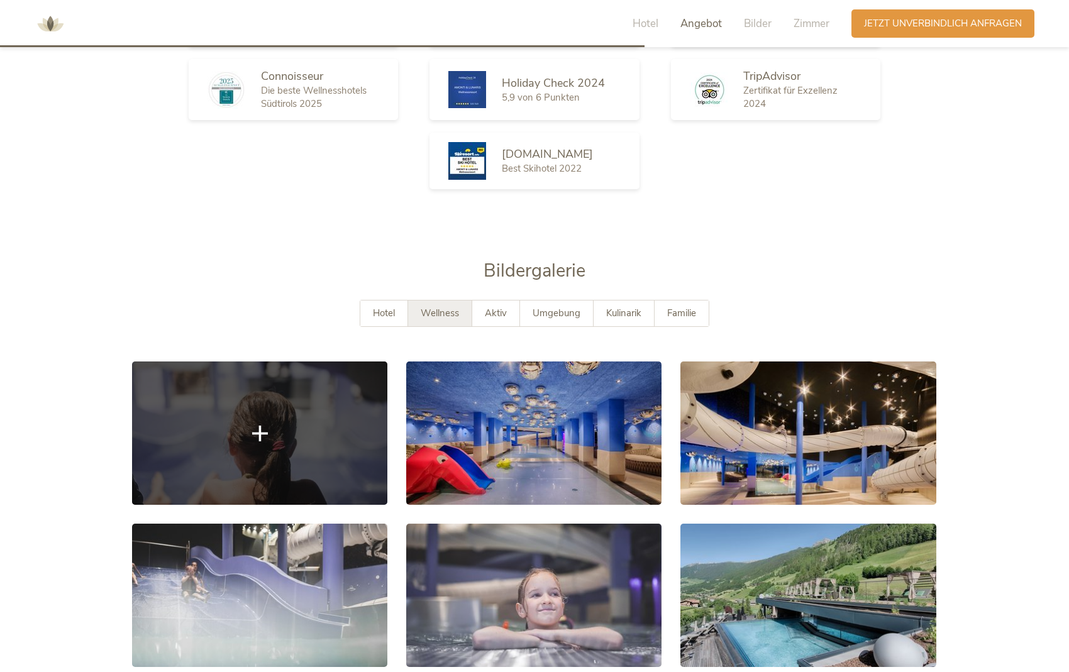
click at [223, 404] on link at bounding box center [259, 433] width 255 height 143
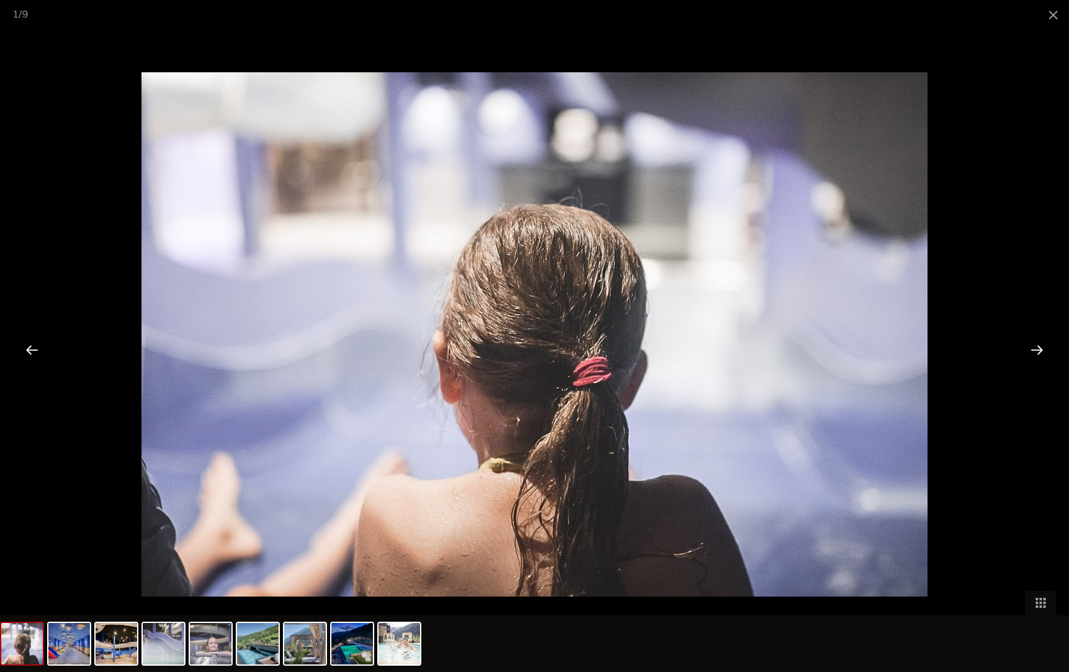
click at [826, 349] on div at bounding box center [1036, 349] width 39 height 39
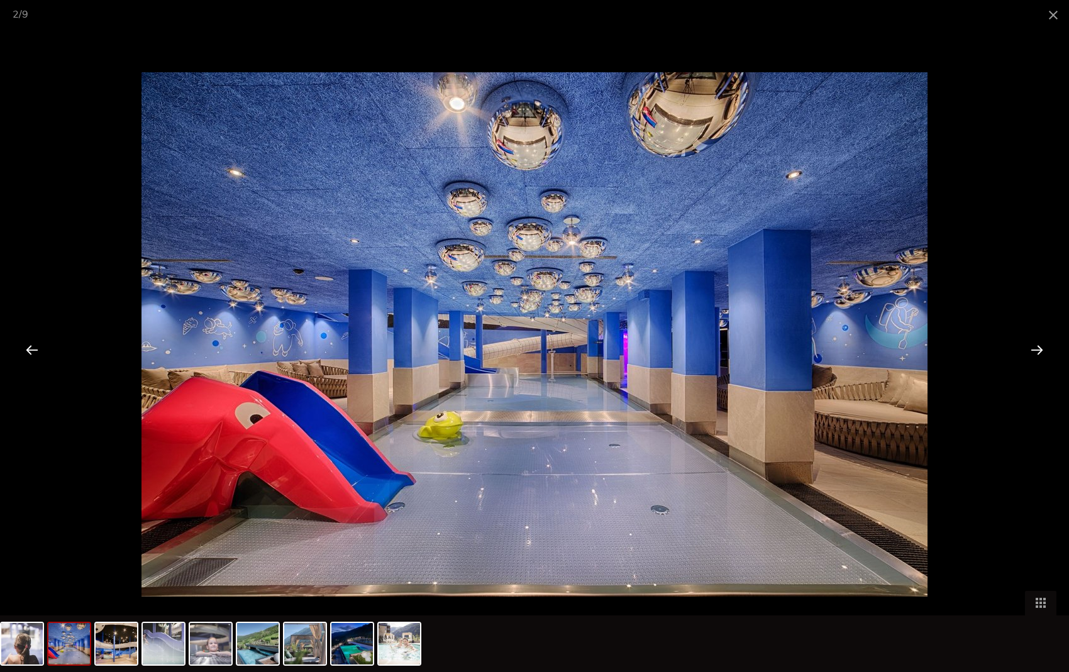
click at [826, 349] on div at bounding box center [1036, 349] width 39 height 39
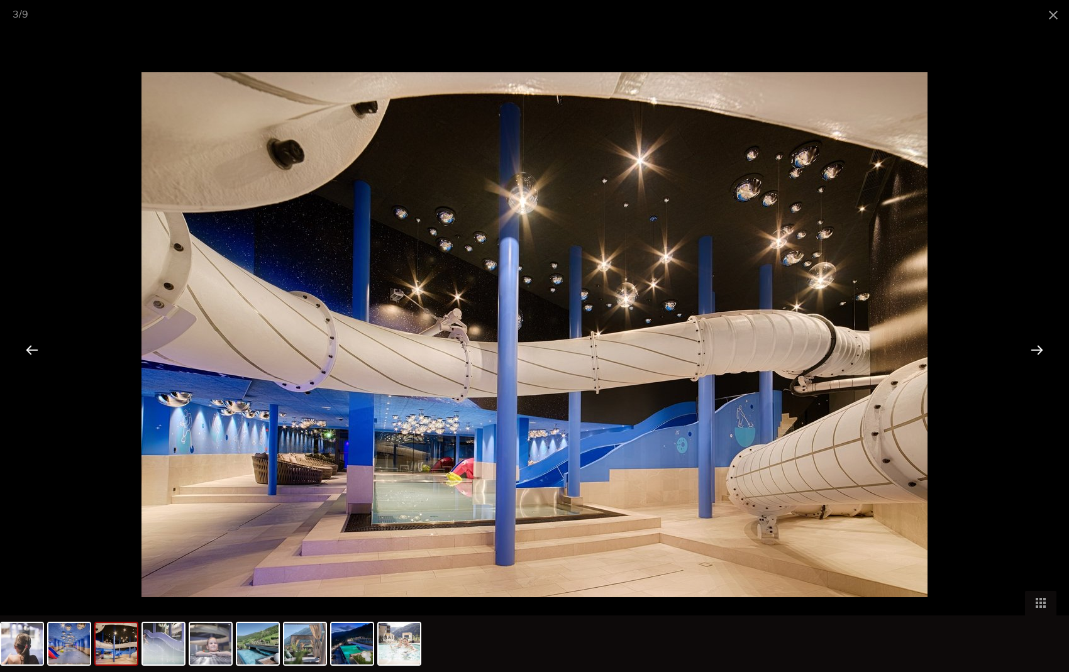
click at [826, 349] on div at bounding box center [1036, 349] width 39 height 39
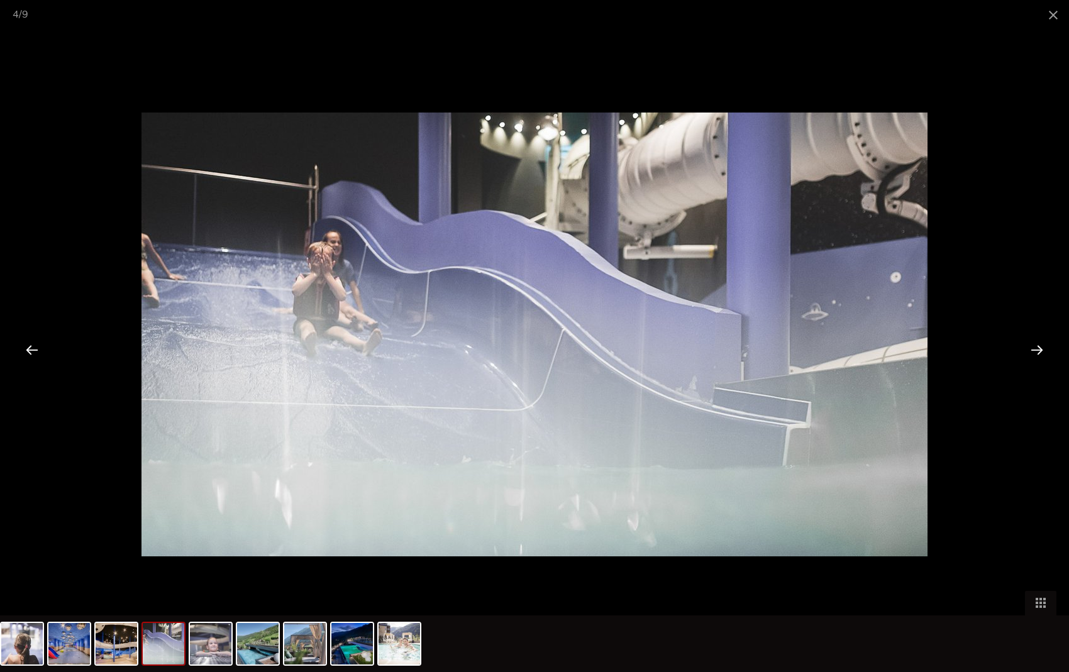
click at [826, 349] on div at bounding box center [1036, 349] width 39 height 39
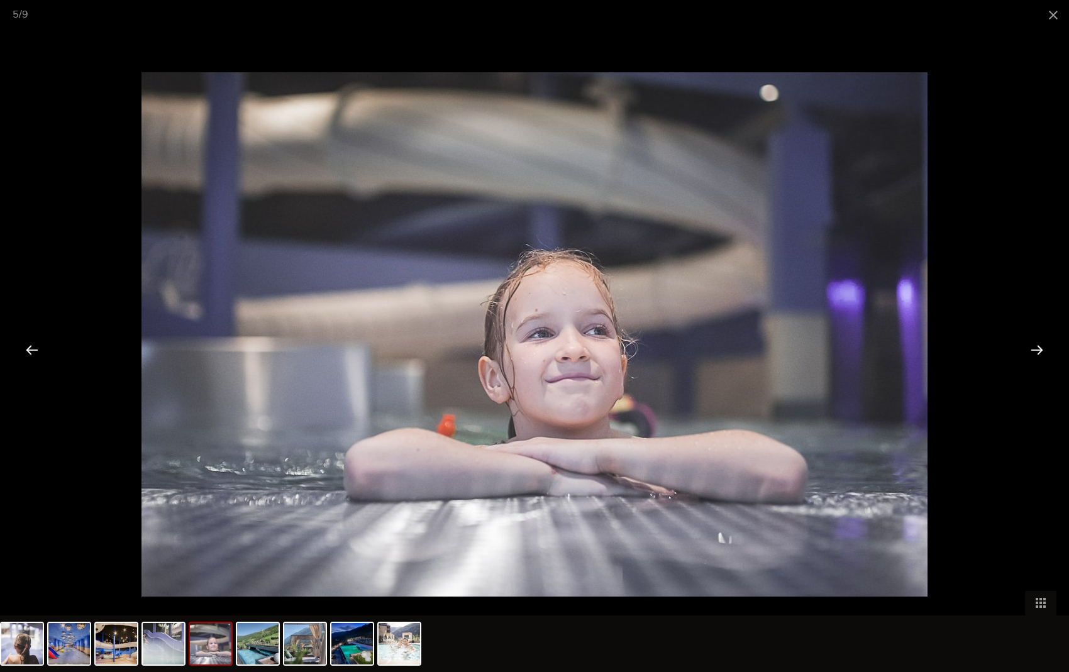
click at [826, 349] on div at bounding box center [1036, 349] width 39 height 39
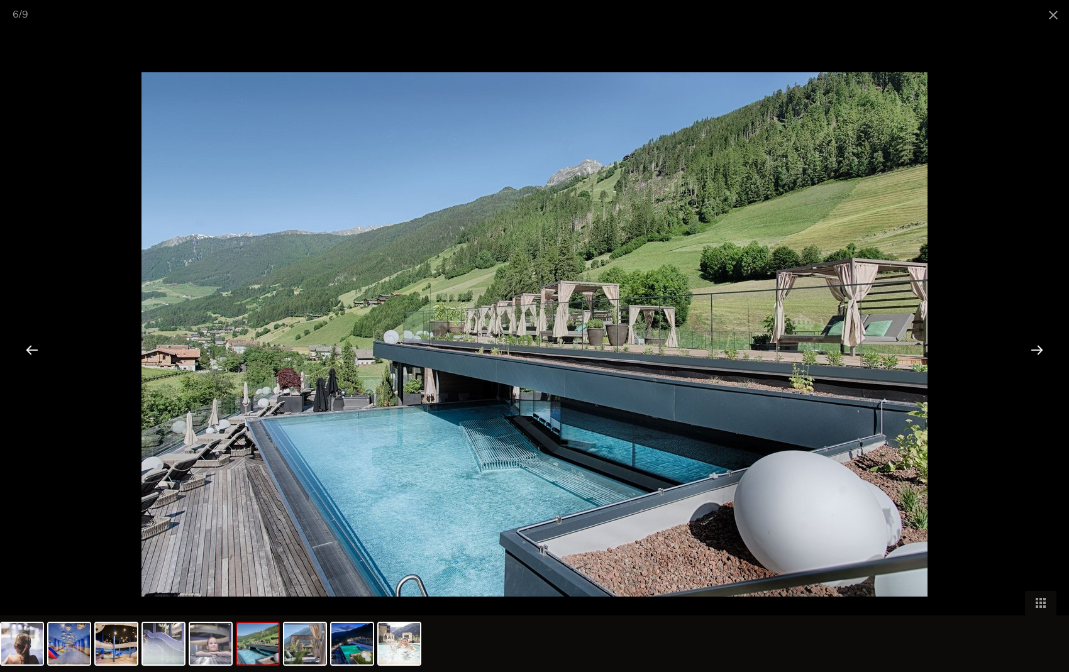
click at [826, 349] on div at bounding box center [1036, 349] width 39 height 39
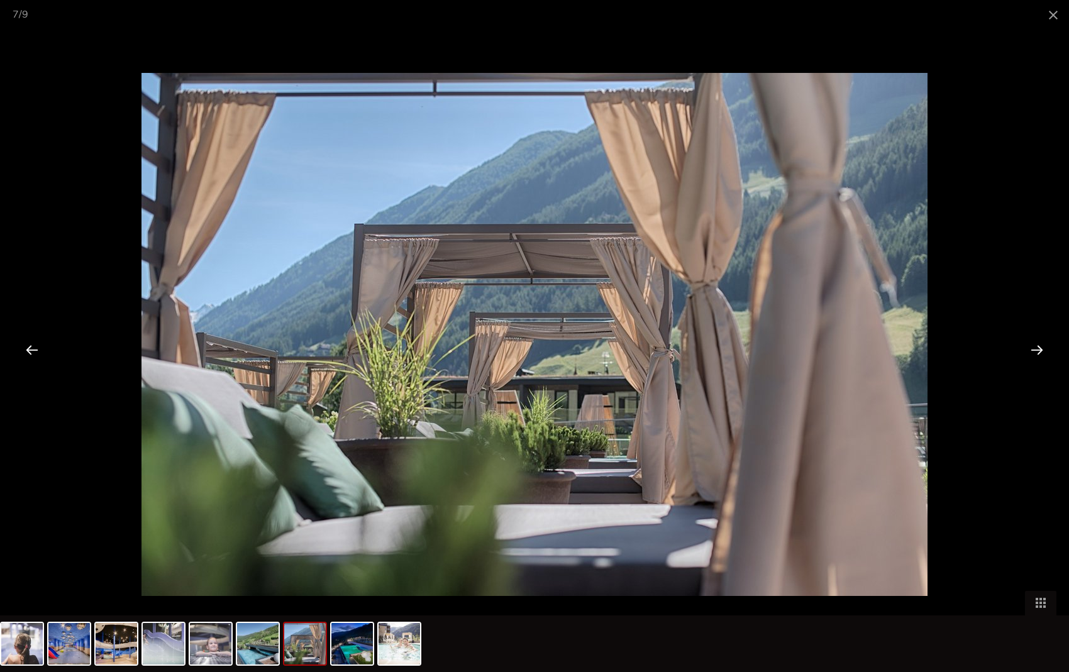
click at [826, 349] on div at bounding box center [1036, 349] width 39 height 39
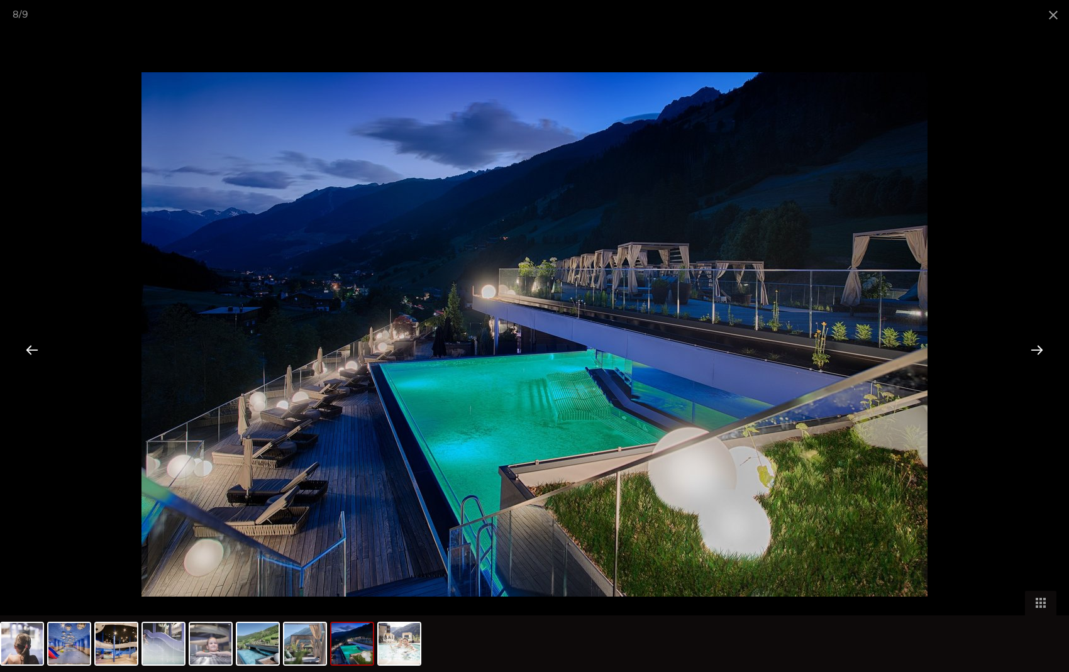
click at [826, 349] on div at bounding box center [1036, 349] width 39 height 39
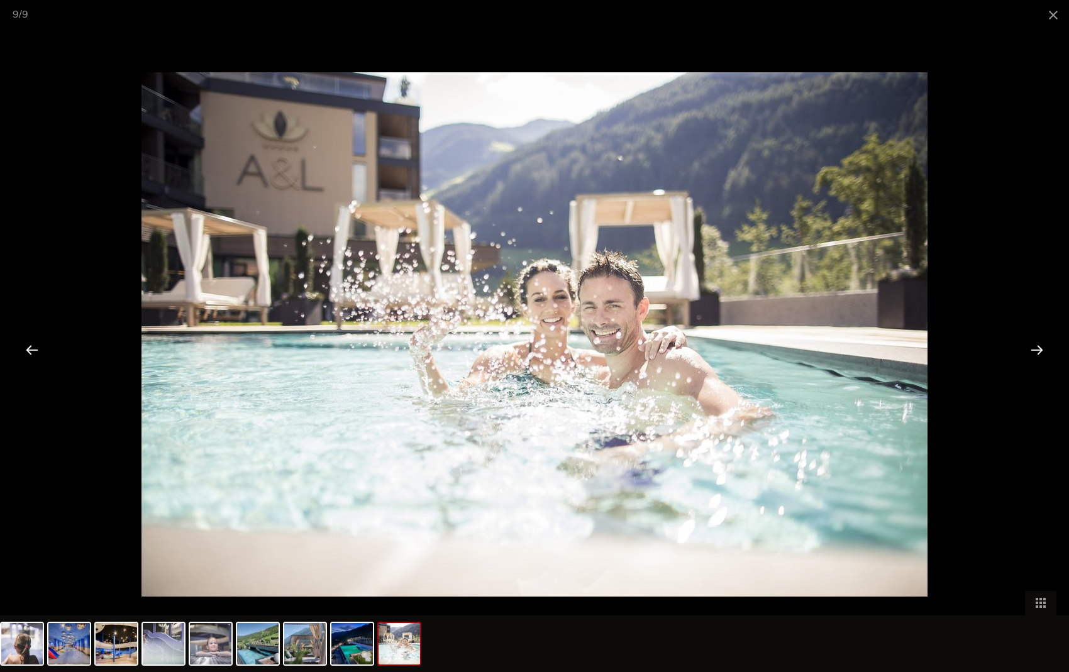
click at [826, 349] on div at bounding box center [1036, 349] width 39 height 39
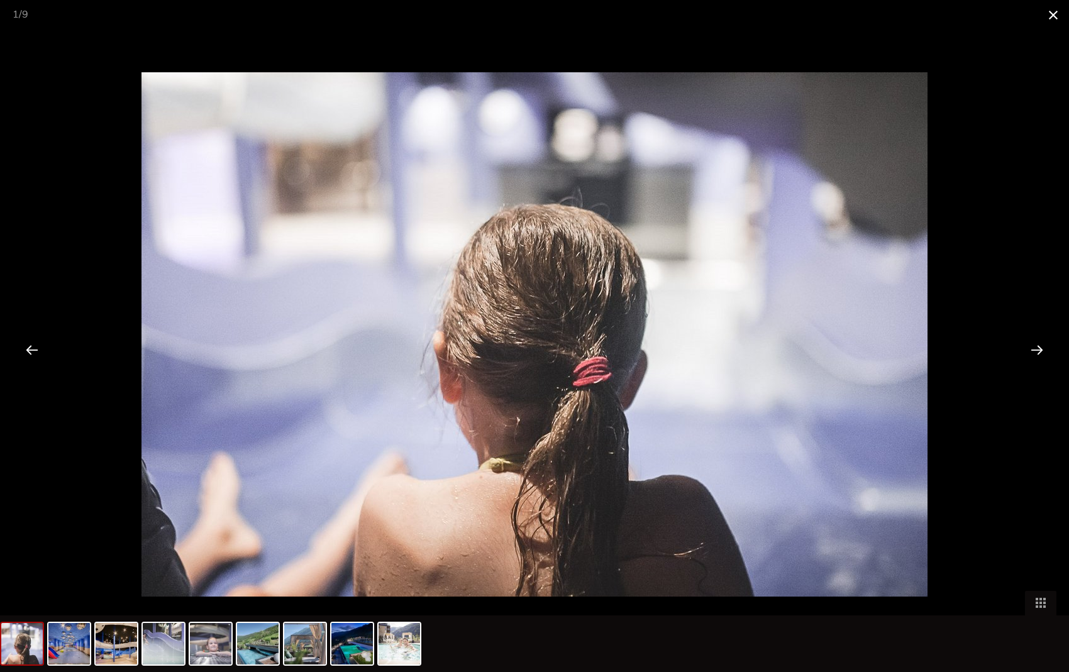
click at [826, 13] on span at bounding box center [1052, 15] width 31 height 30
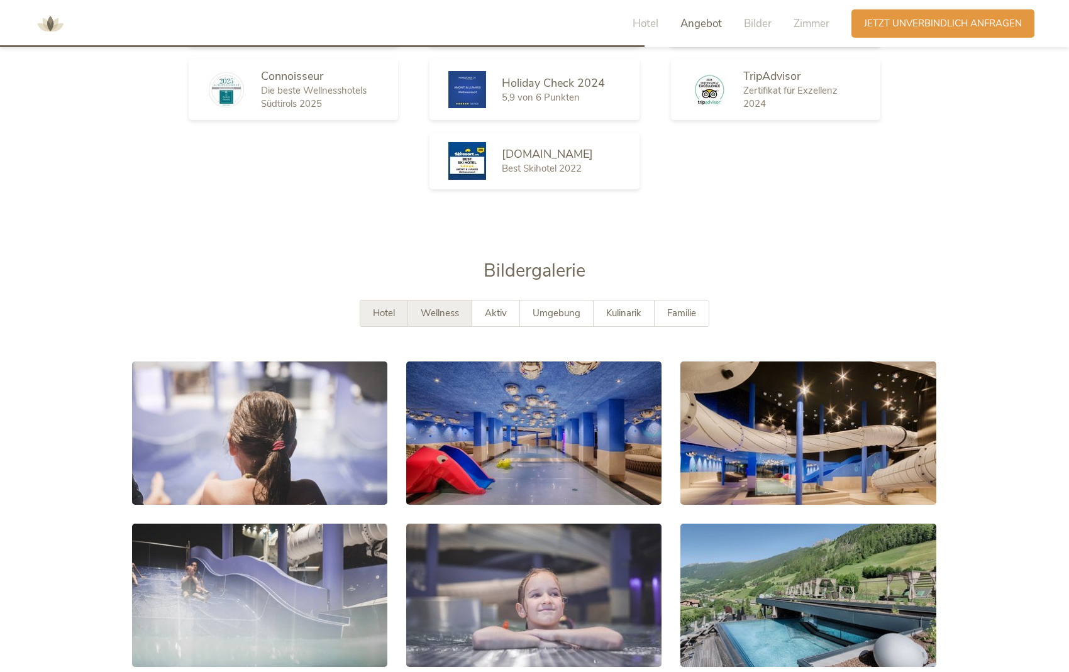
click at [377, 307] on span "Hotel" at bounding box center [384, 313] width 22 height 13
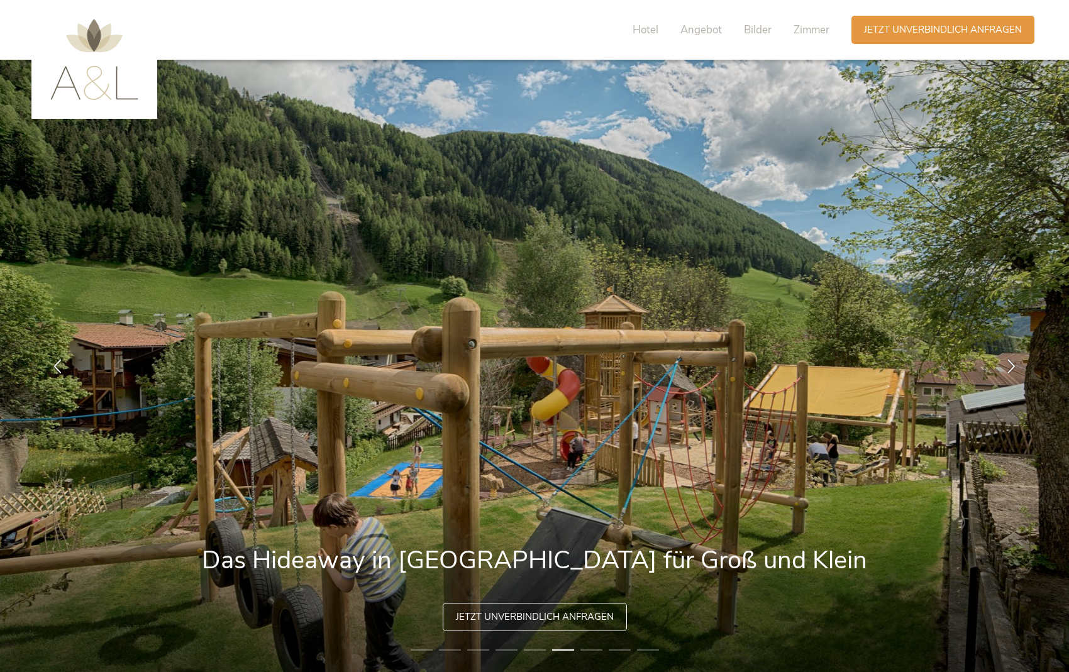
scroll to position [0, 0]
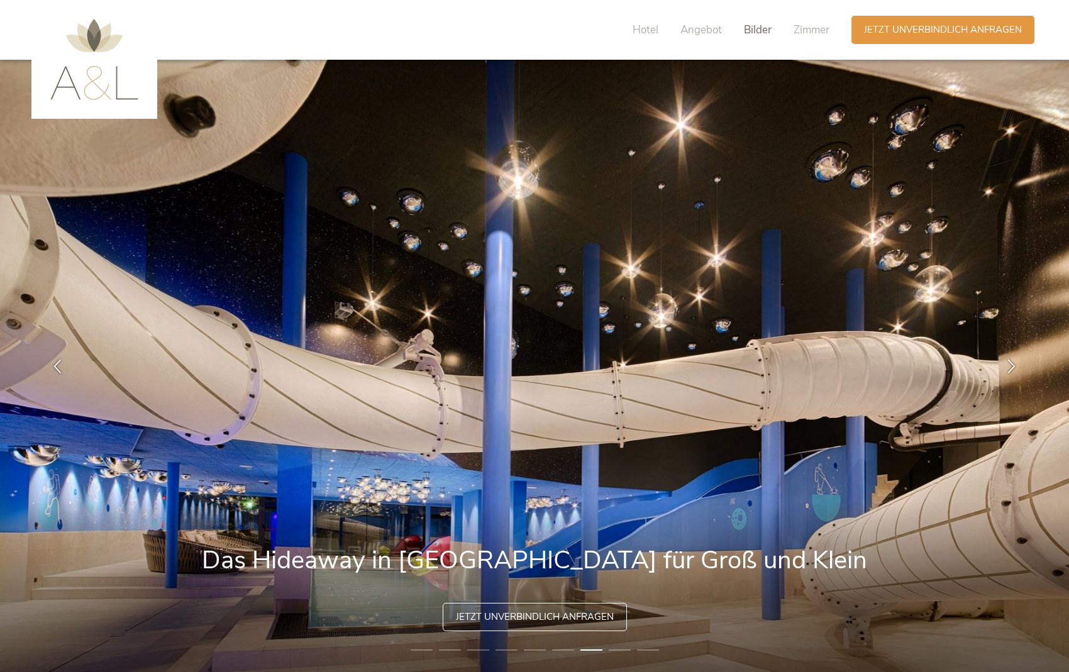
click at [755, 26] on span "Bilder" at bounding box center [758, 30] width 28 height 14
